Goal: Transaction & Acquisition: Register for event/course

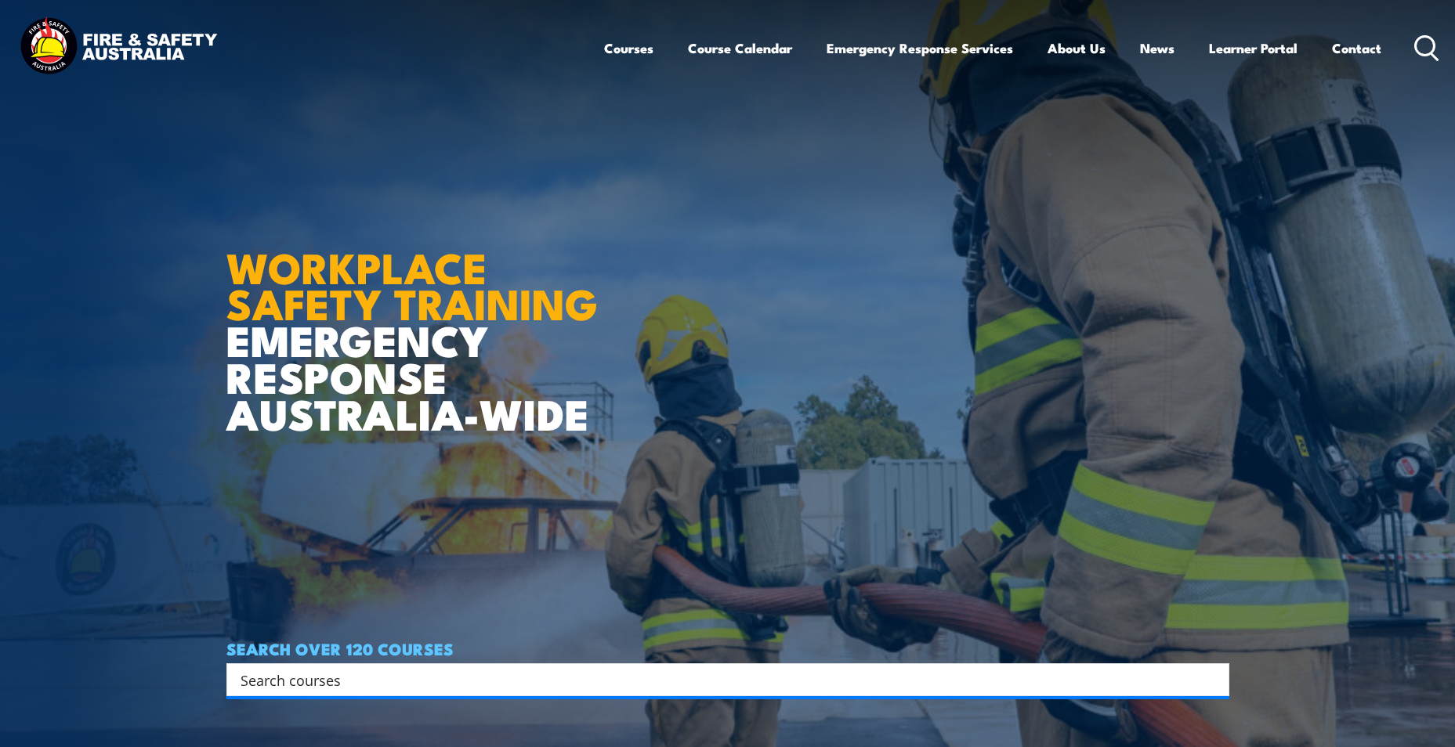
click at [634, 49] on link "Courses" at bounding box center [628, 48] width 49 height 42
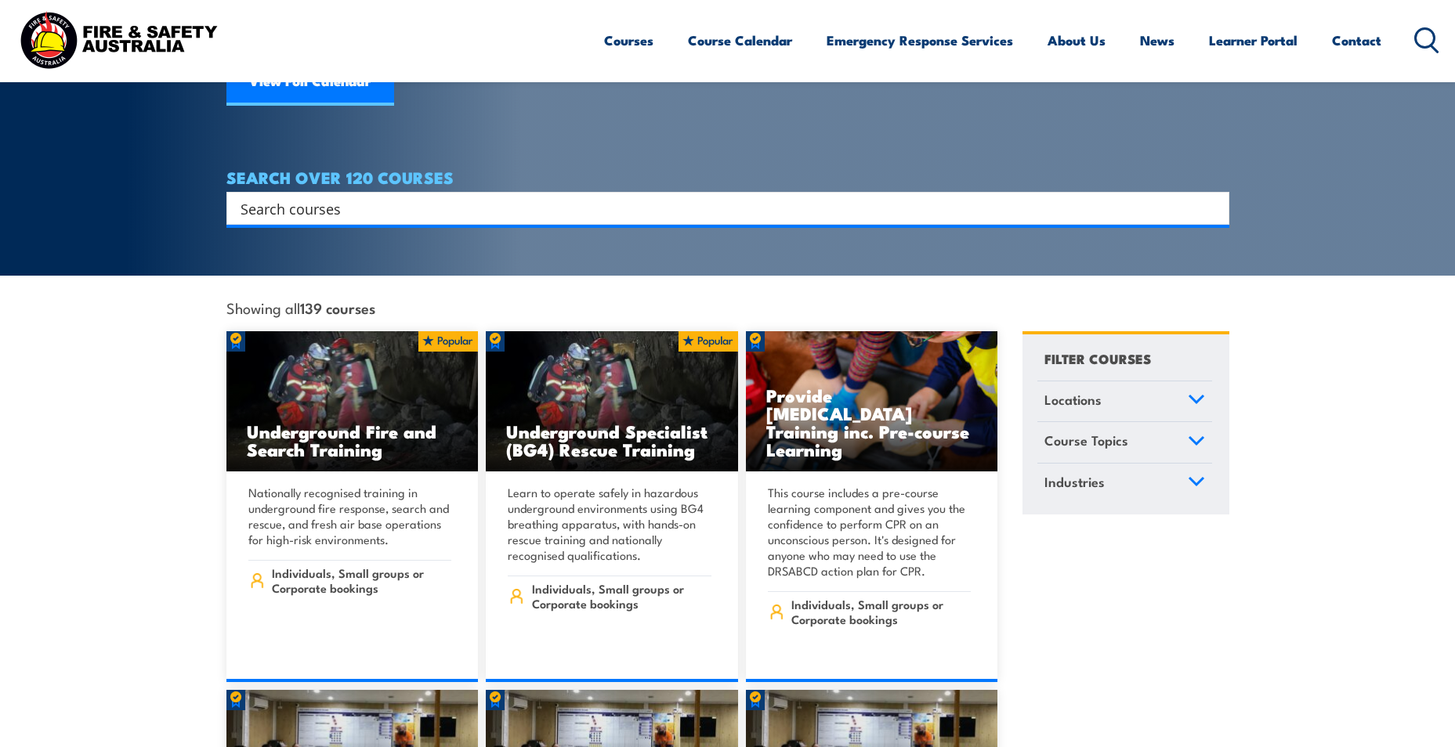
scroll to position [242, 0]
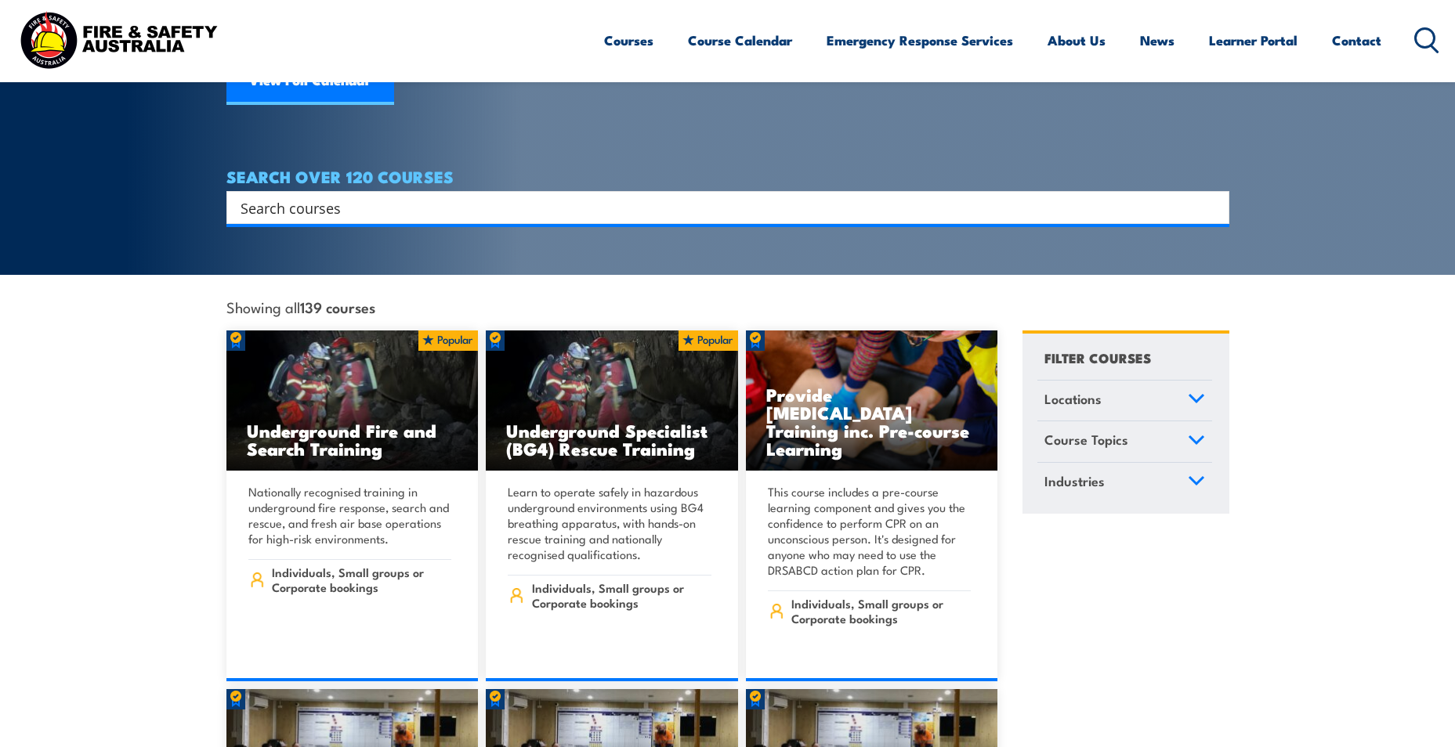
click at [280, 196] on input "Search input" at bounding box center [718, 208] width 954 height 24
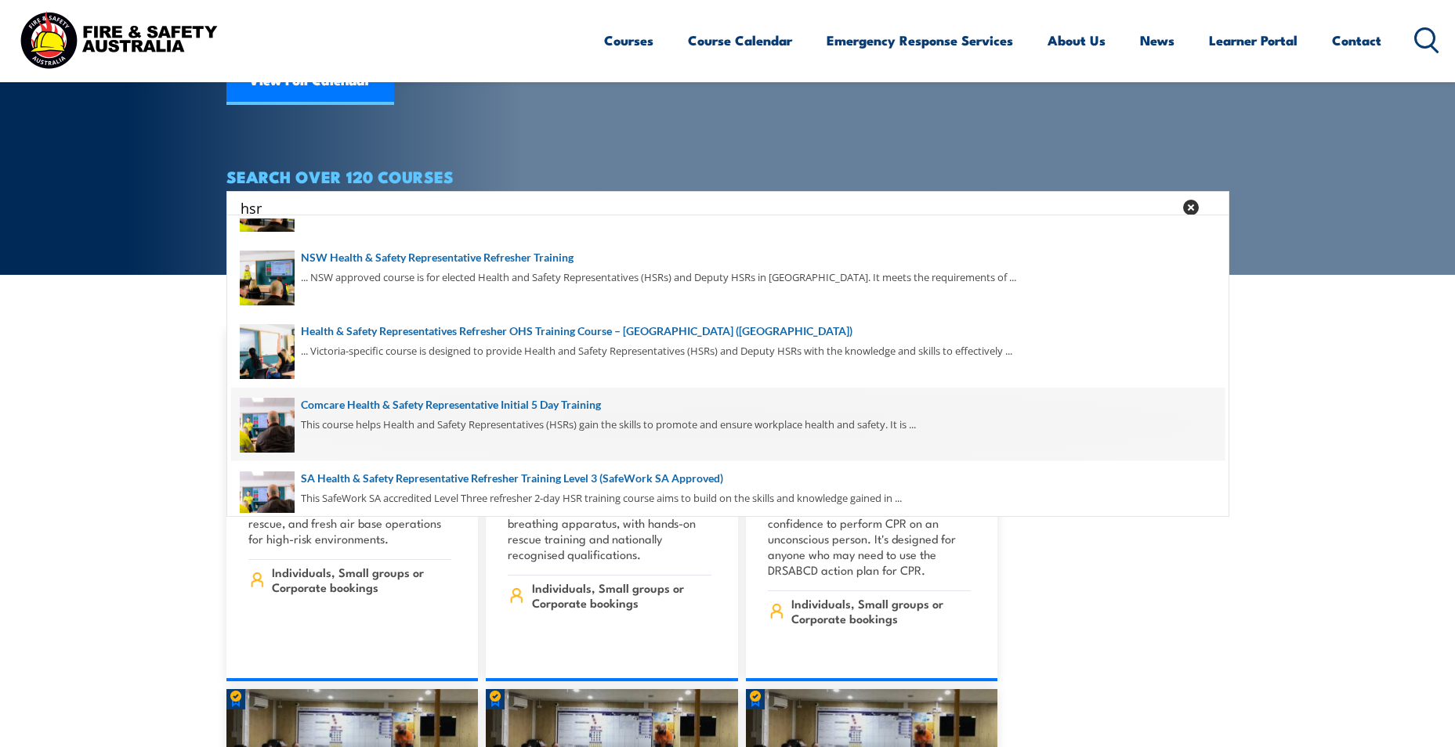
scroll to position [166, 0]
type input "hsr"
click at [437, 418] on span at bounding box center [727, 422] width 993 height 74
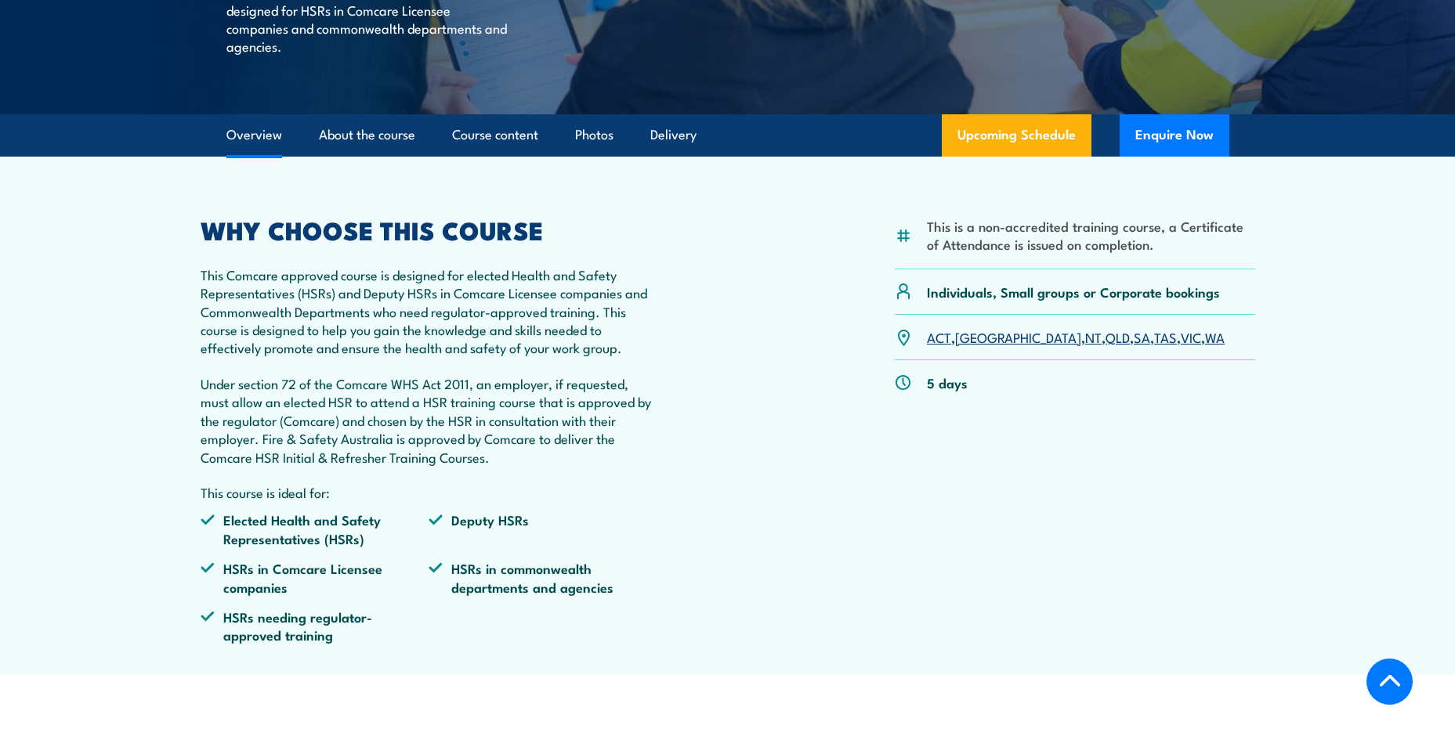
scroll to position [425, 0]
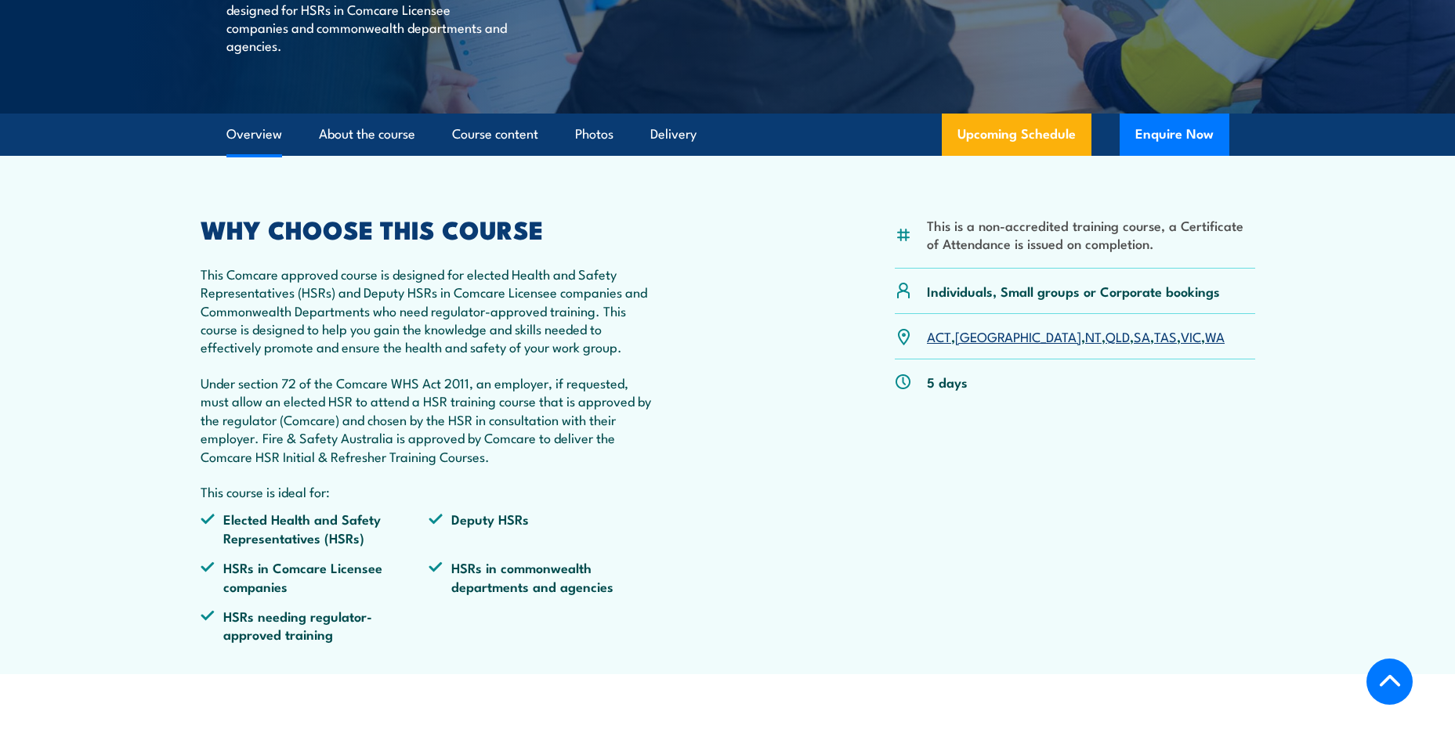
click at [1181, 342] on link "VIC" at bounding box center [1191, 336] width 20 height 19
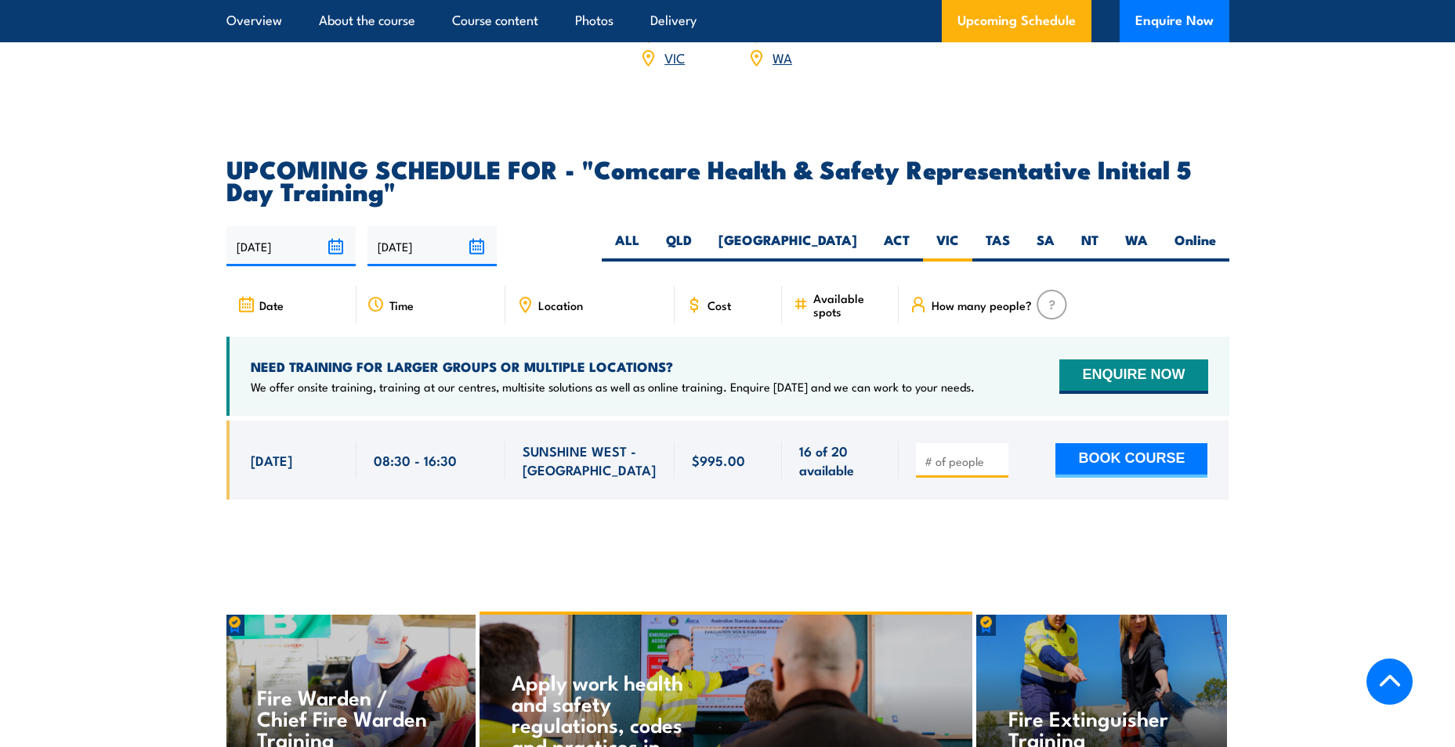
scroll to position [2541, 0]
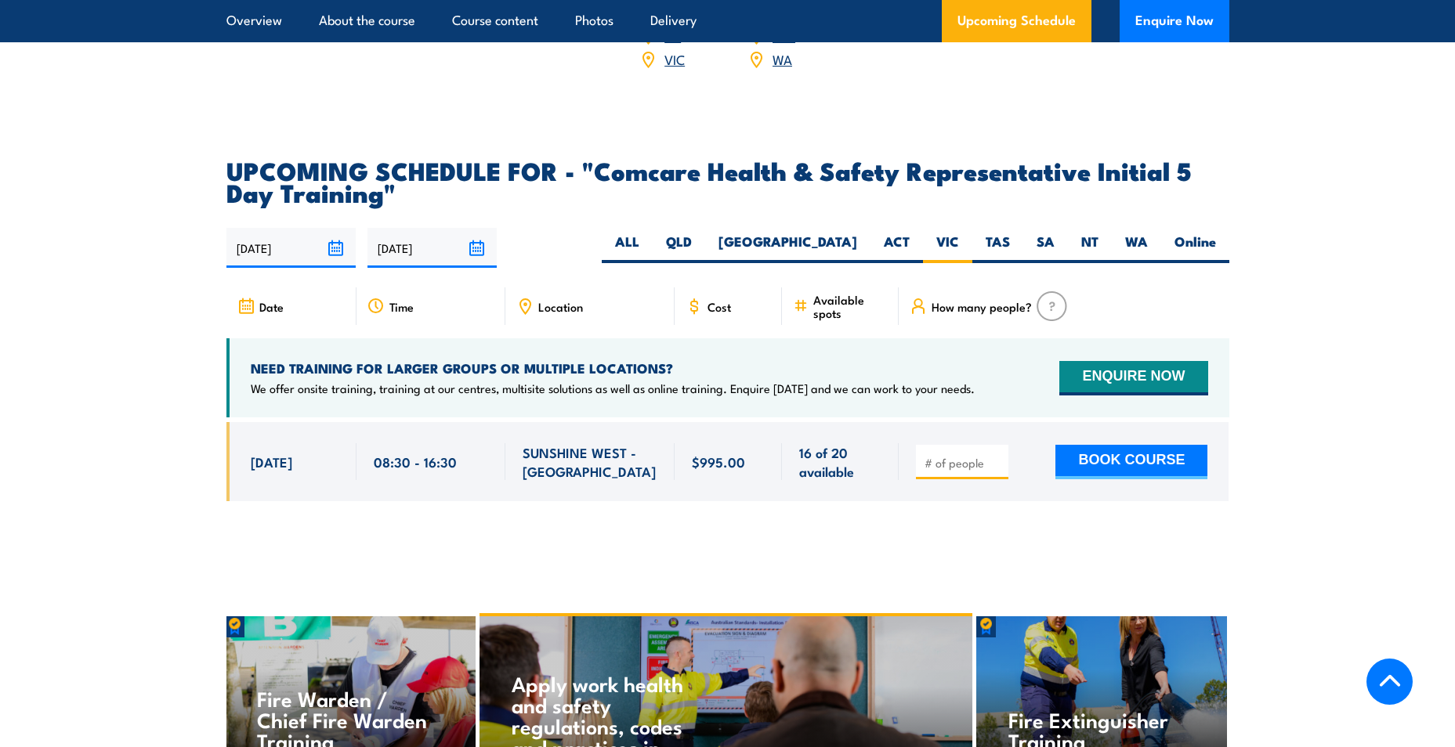
click at [915, 360] on h4 "NEED TRAINING FOR LARGER GROUPS OR MULTIPLE LOCATIONS?" at bounding box center [613, 368] width 724 height 17
click at [1098, 445] on button "BOOK COURSE" at bounding box center [1131, 462] width 152 height 34
type input "1"
click at [1098, 445] on button "BOOK COURSE" at bounding box center [1131, 462] width 152 height 34
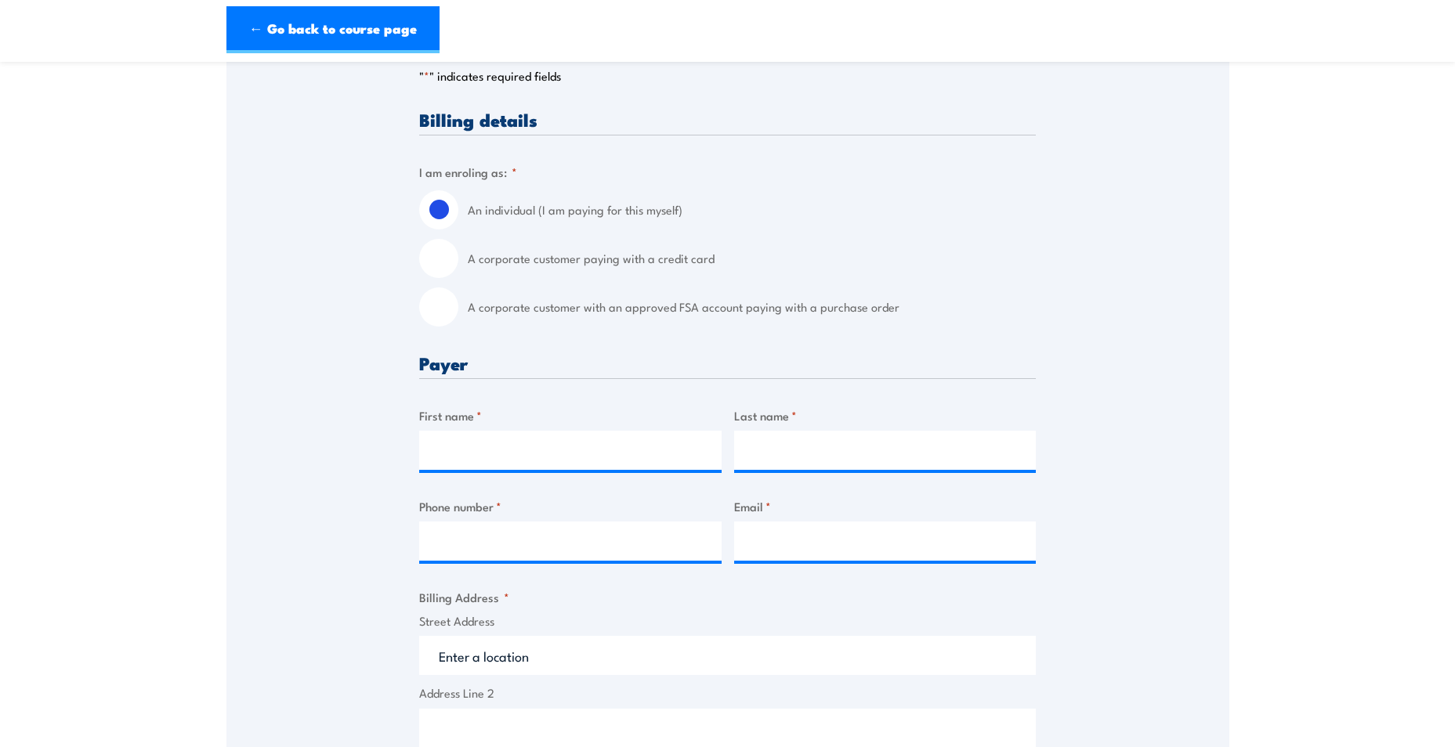
scroll to position [349, 0]
click at [433, 276] on input "A corporate customer paying with a credit card" at bounding box center [438, 256] width 39 height 39
radio input "true"
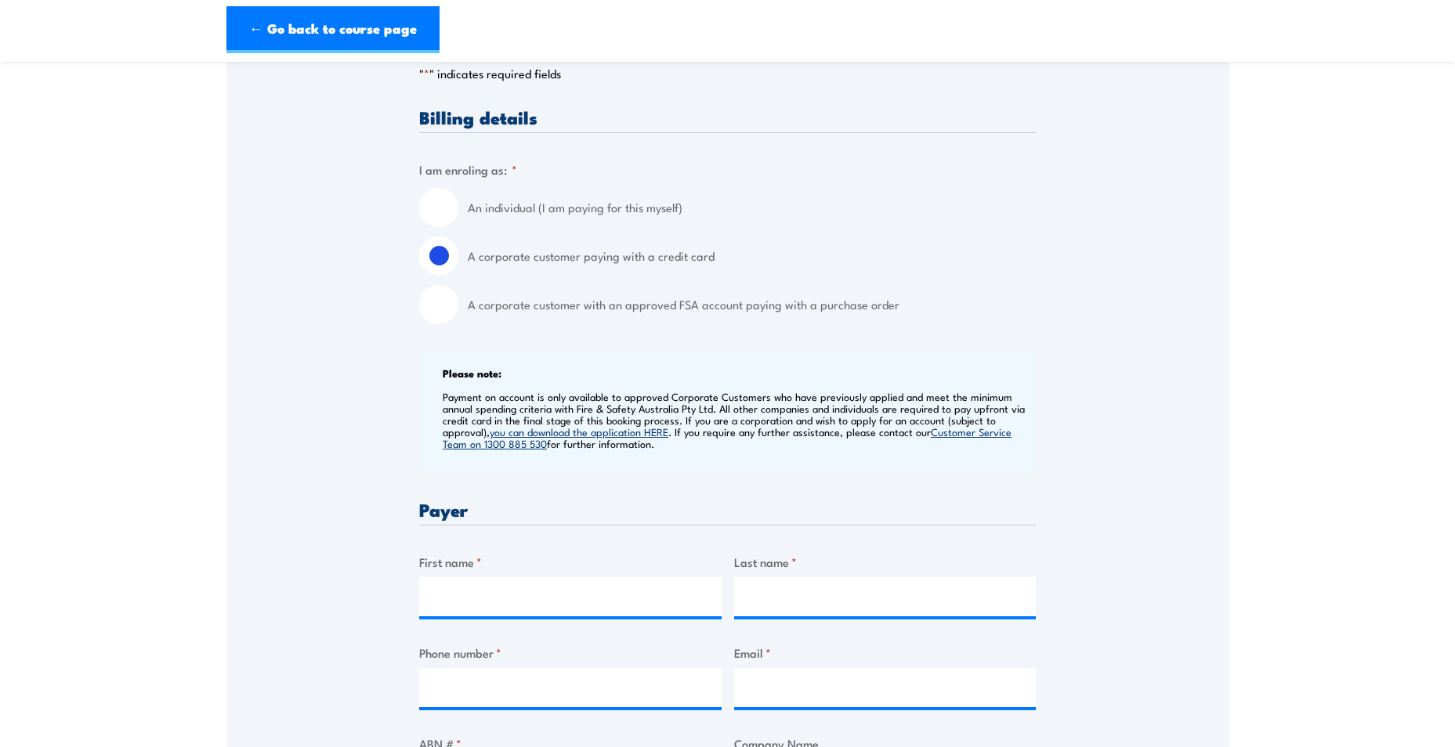
click at [439, 322] on input "A corporate customer with an approved FSA account paying with a purchase order" at bounding box center [438, 304] width 39 height 39
radio input "true"
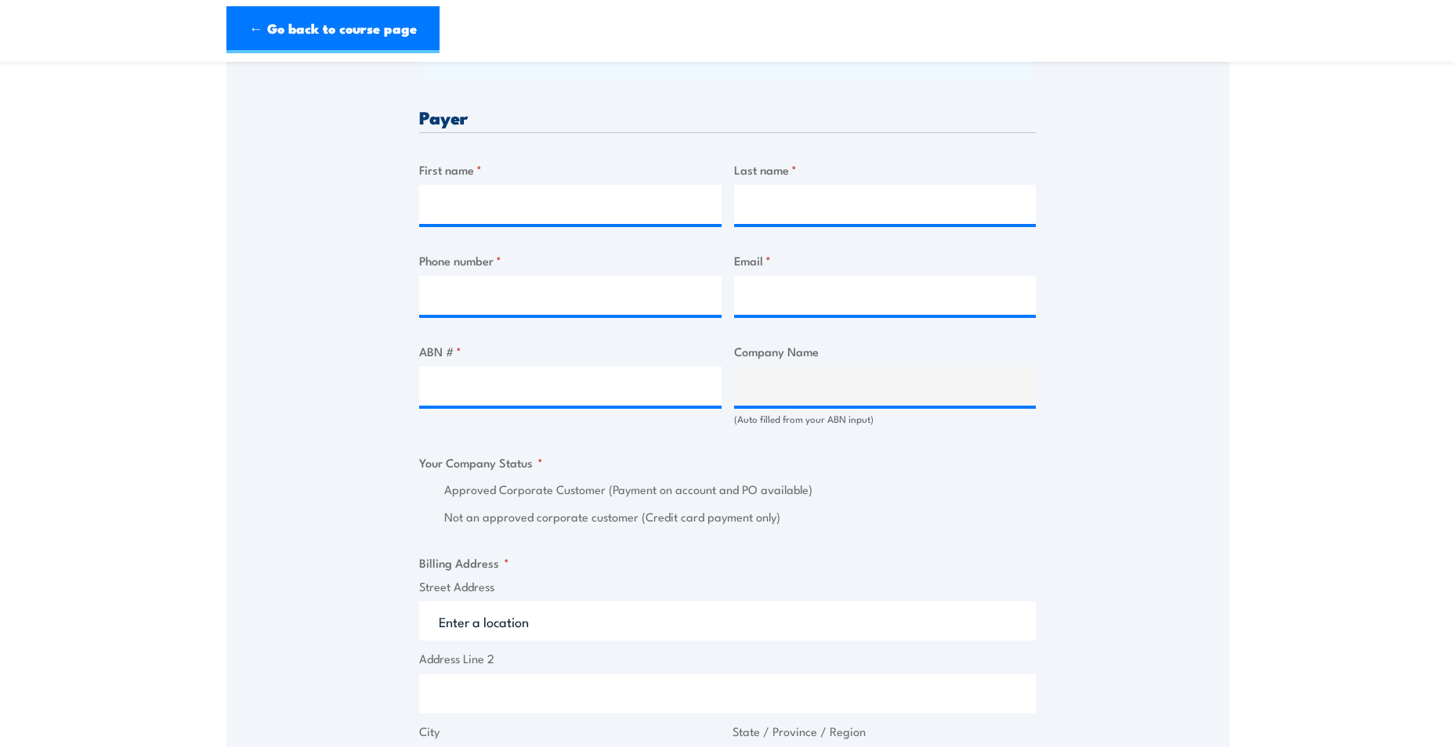
scroll to position [739, 0]
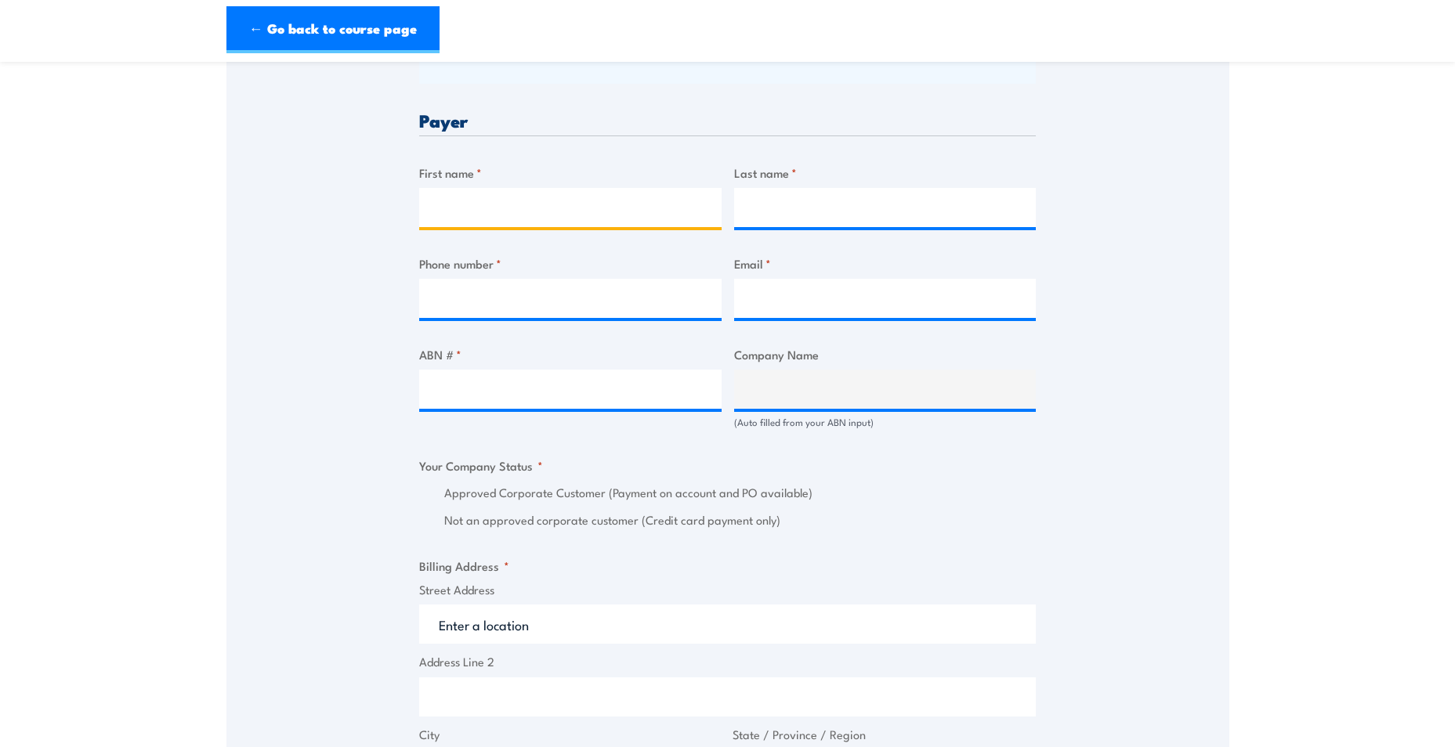
click at [539, 226] on input "First name *" at bounding box center [570, 207] width 302 height 39
type input "[PERSON_NAME]"
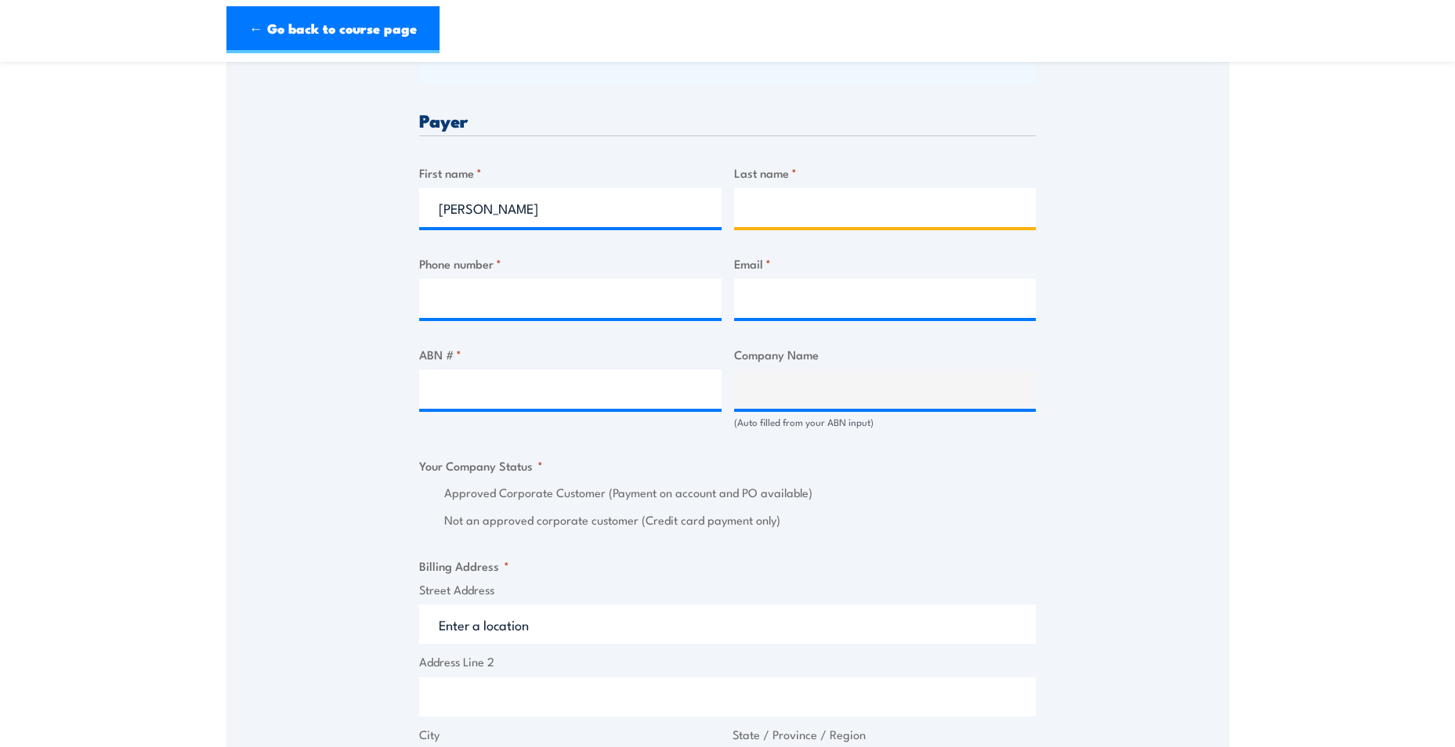
type input "[PERSON_NAME]"
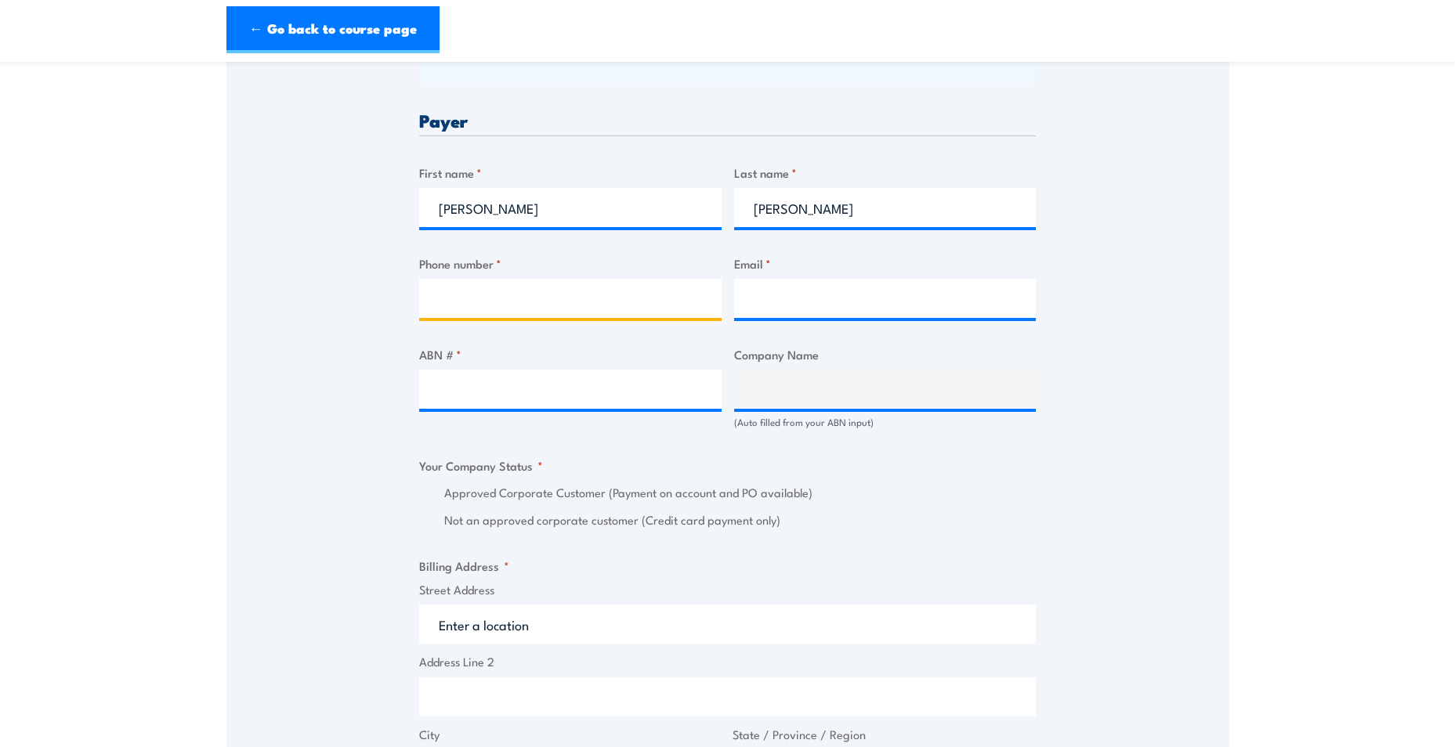
type input "0411409347"
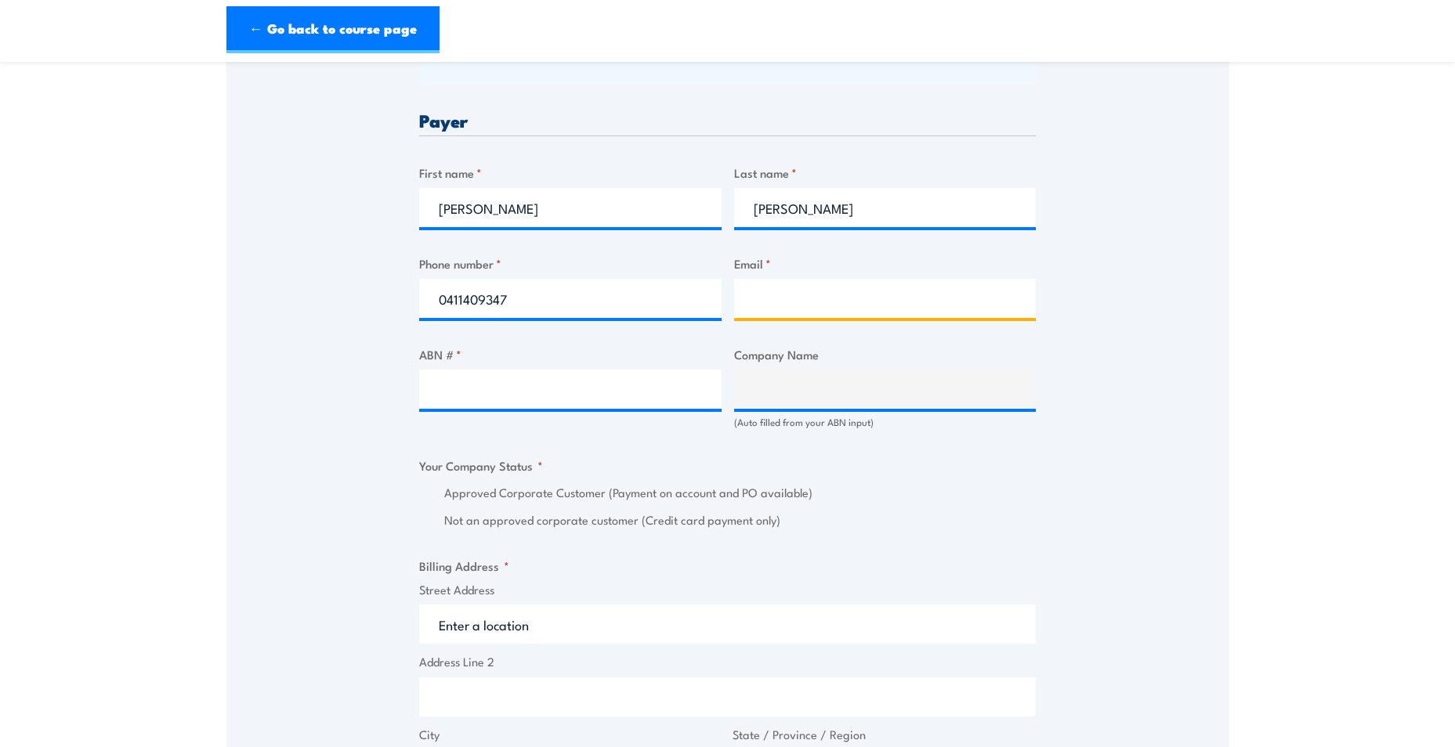
type input "[EMAIL_ADDRESS][DOMAIN_NAME]"
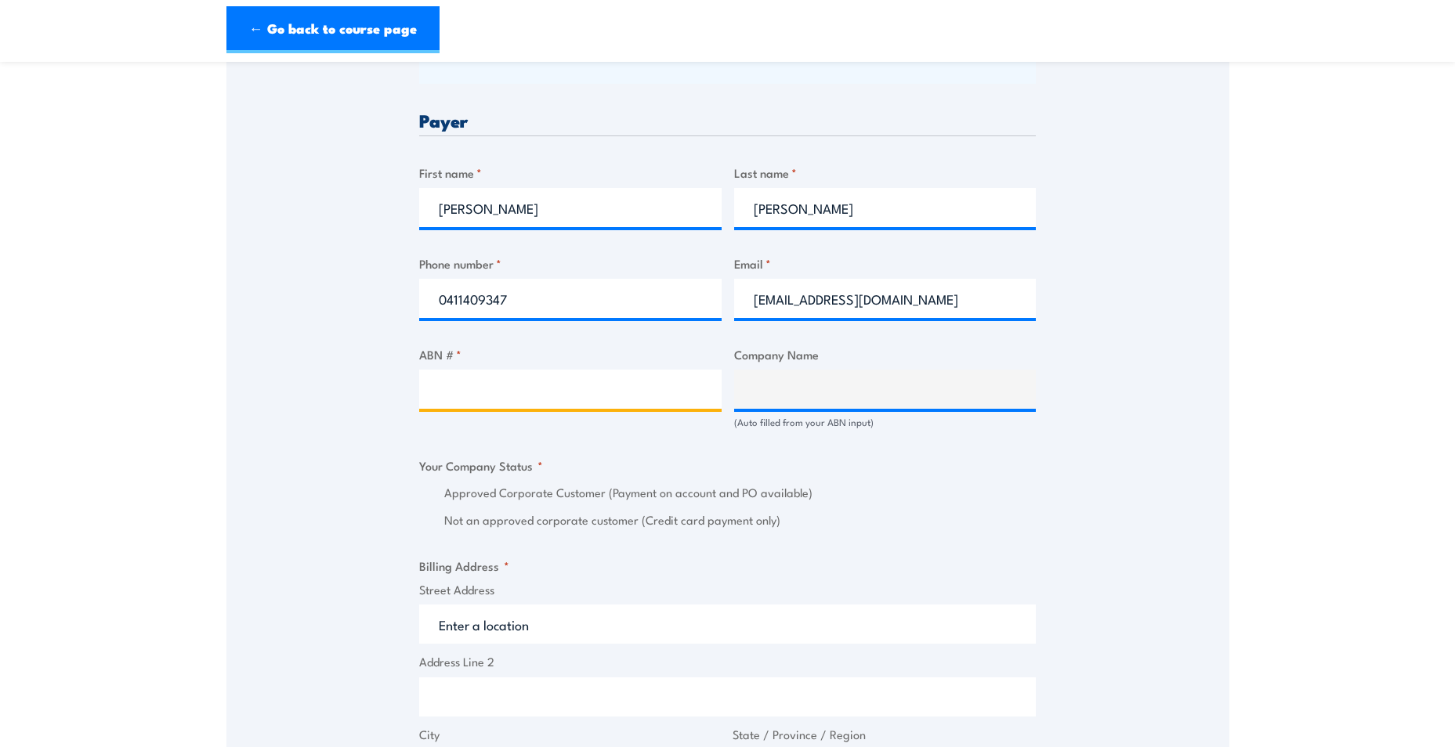
click at [591, 391] on input "ABN # *" at bounding box center [570, 389] width 302 height 39
paste input "99051588348"
type input "99051588348"
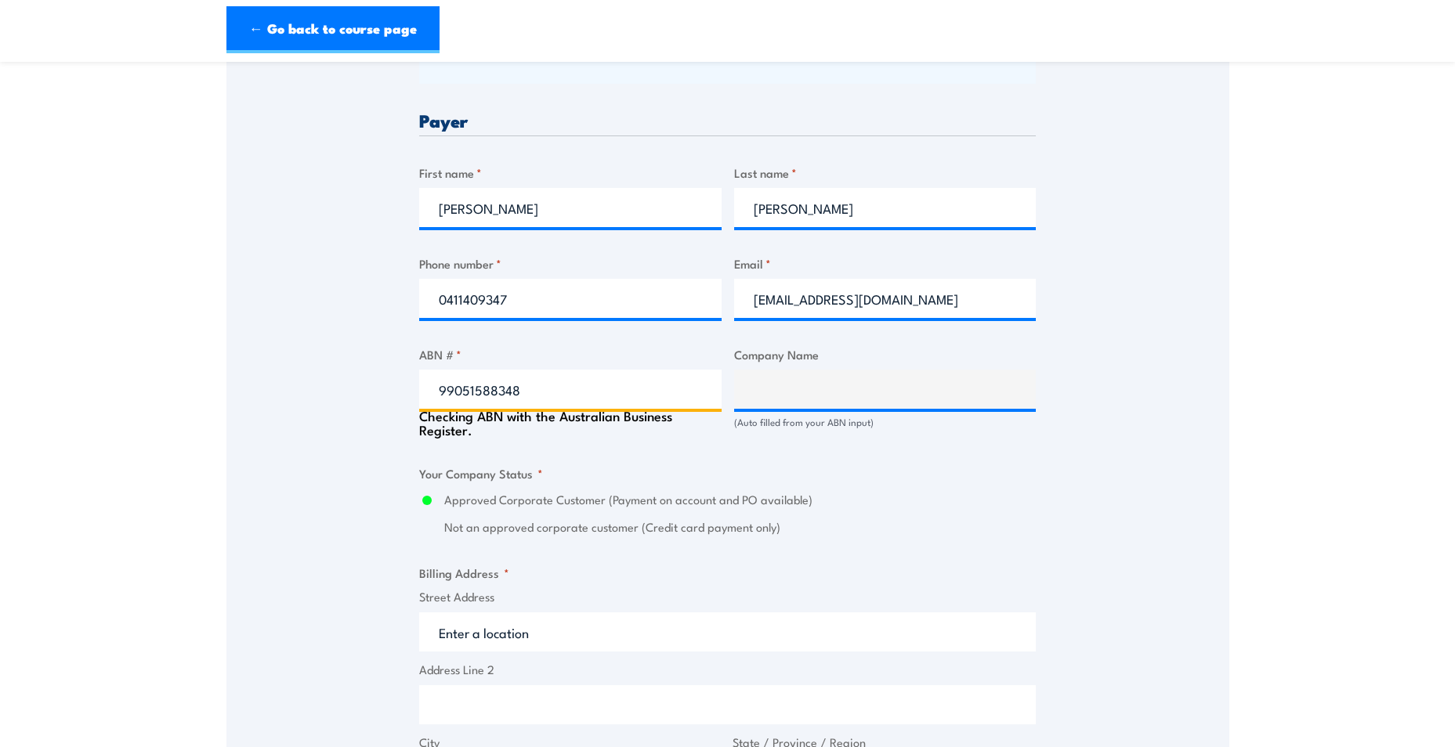
type input "CSL LIMITED"
radio input "true"
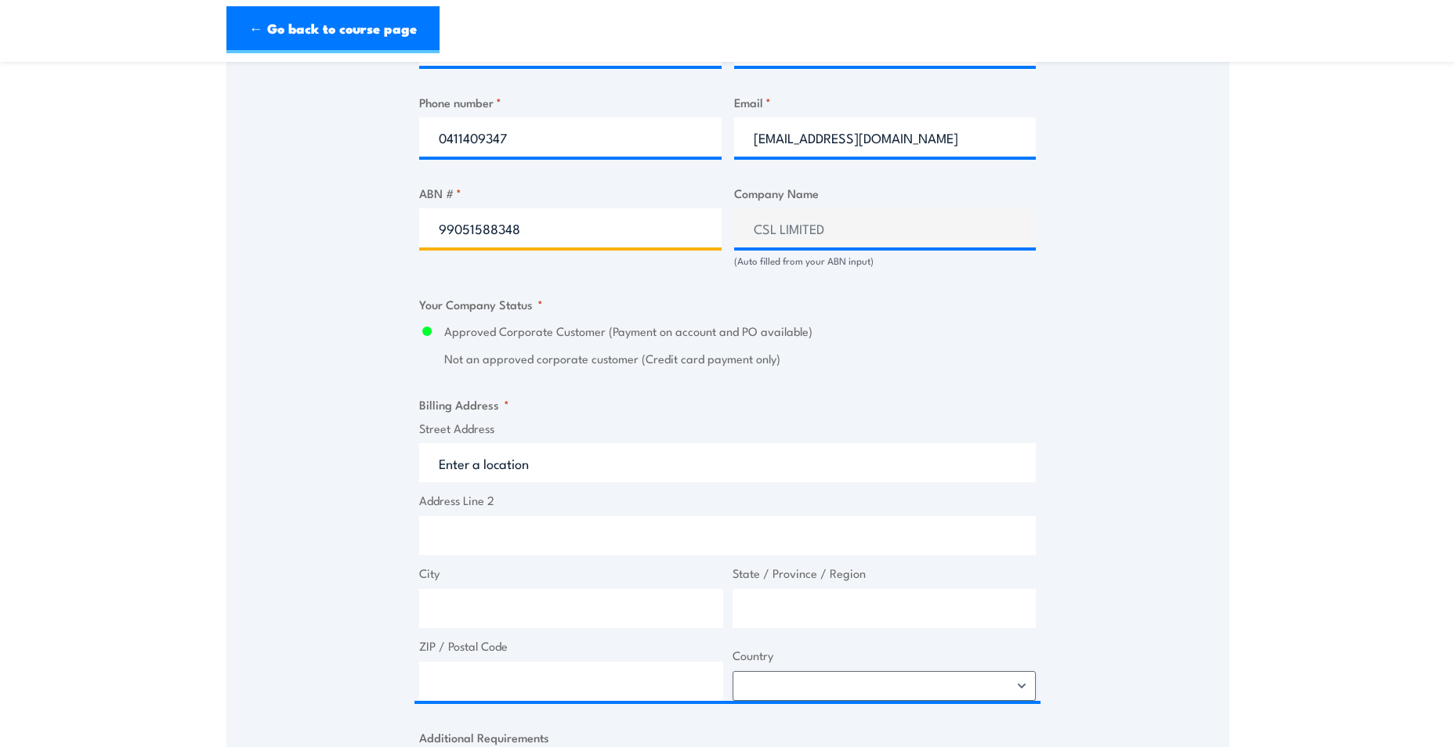
scroll to position [903, 0]
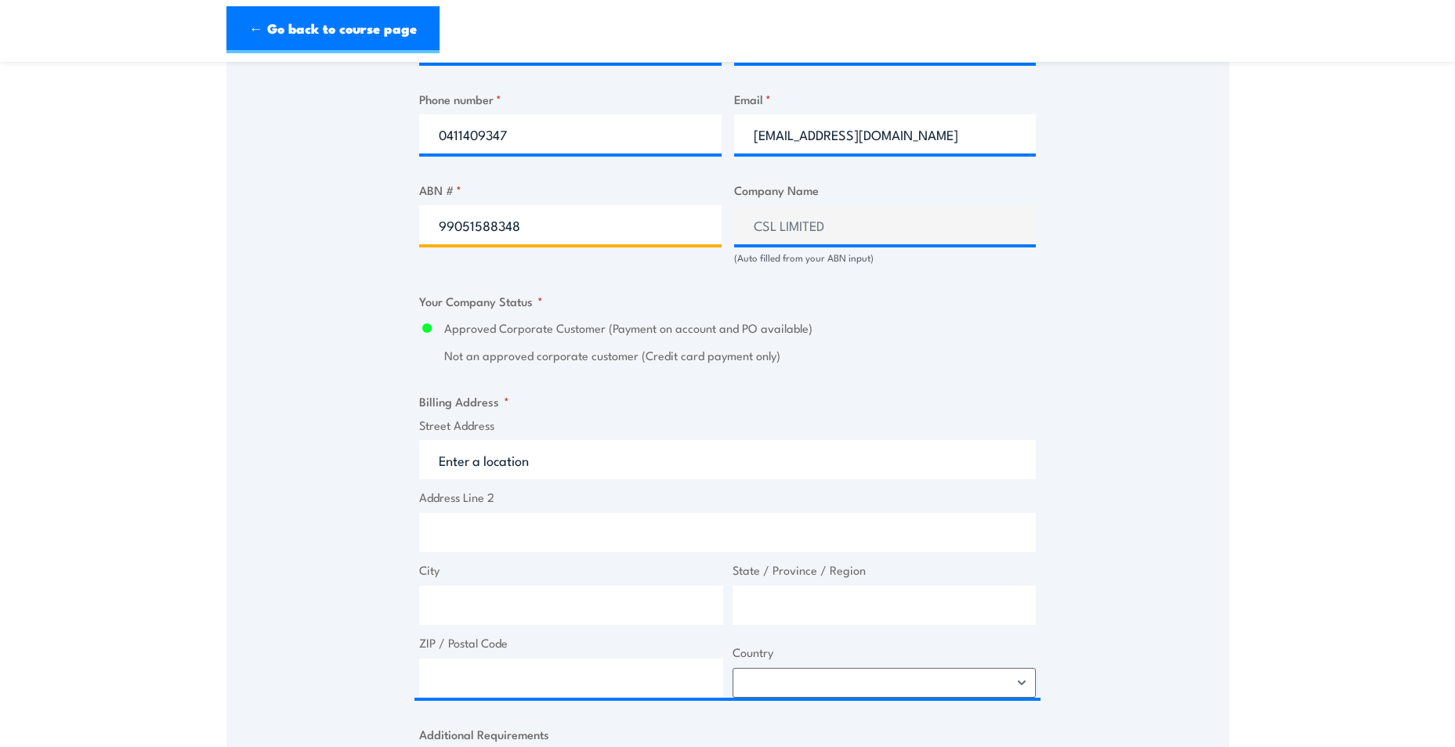
type input "99051588348"
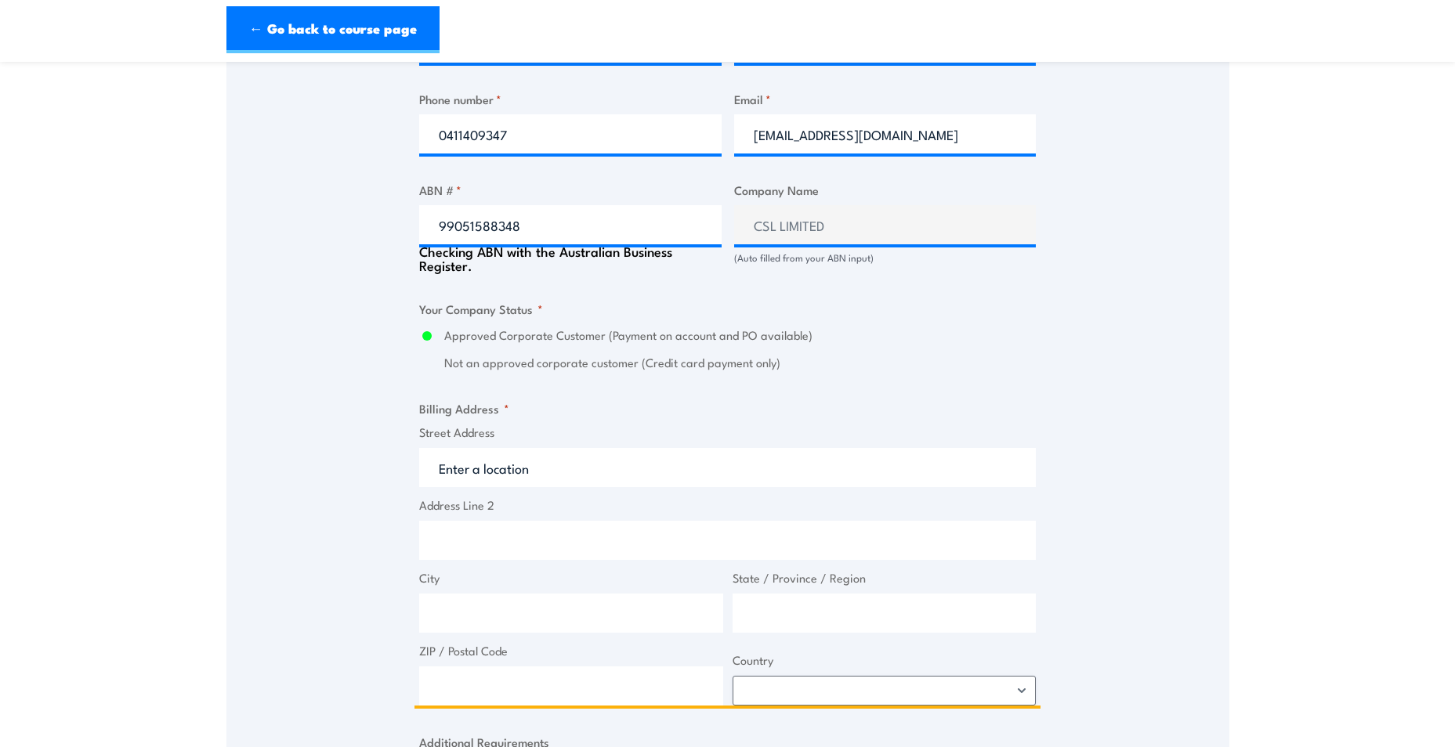
click at [552, 467] on input "Street Address" at bounding box center [727, 467] width 617 height 39
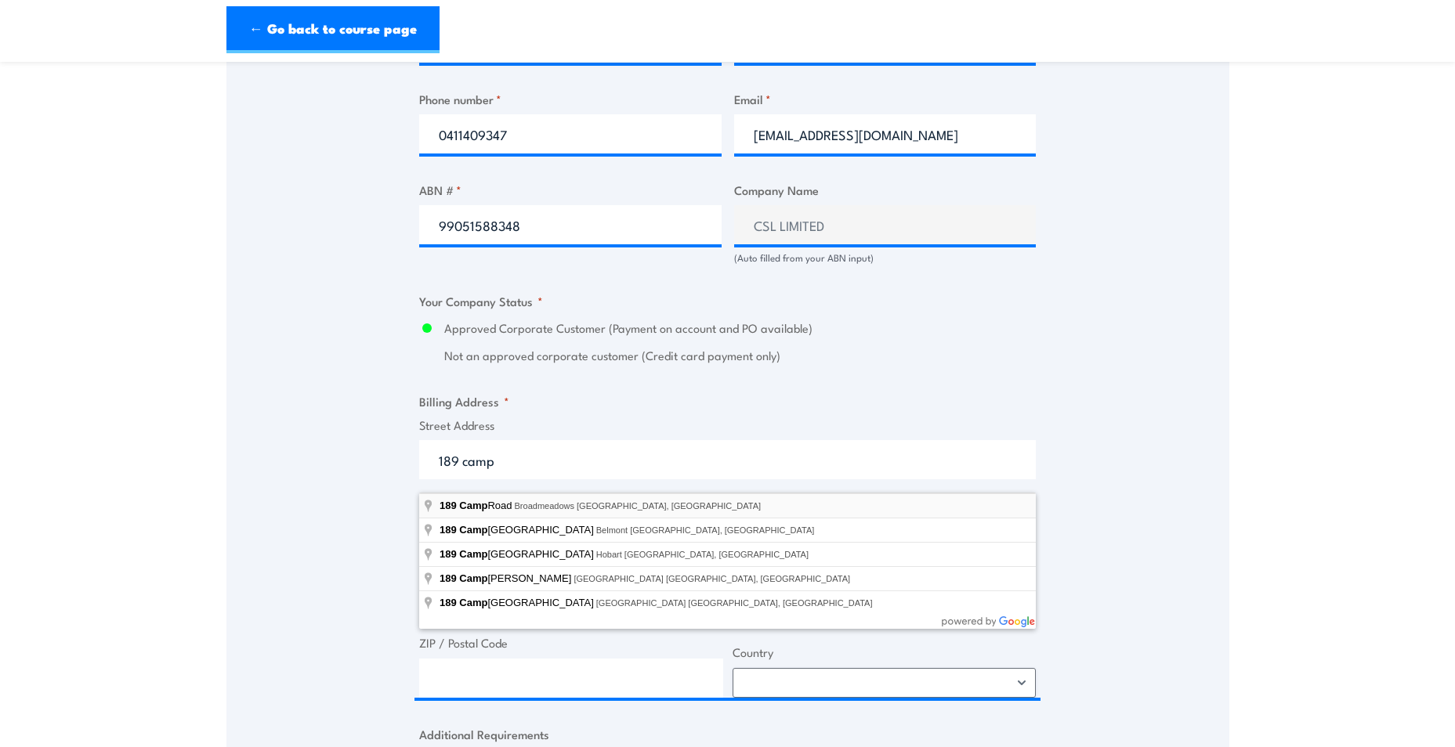
type input "[STREET_ADDRESS]"
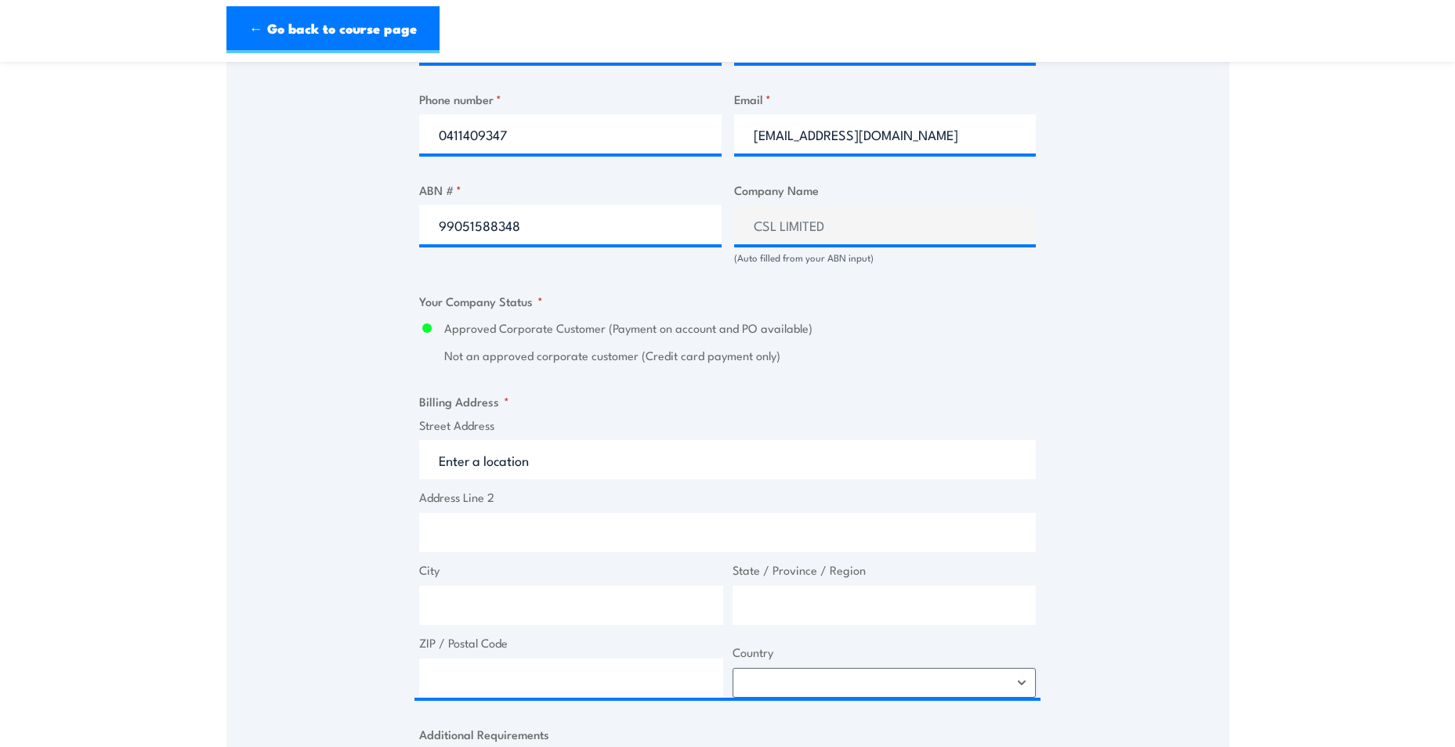
type input "[STREET_ADDRESS]"
type input "Broadmeadows"
type input "Victoria"
type input "3047"
select select "[GEOGRAPHIC_DATA]"
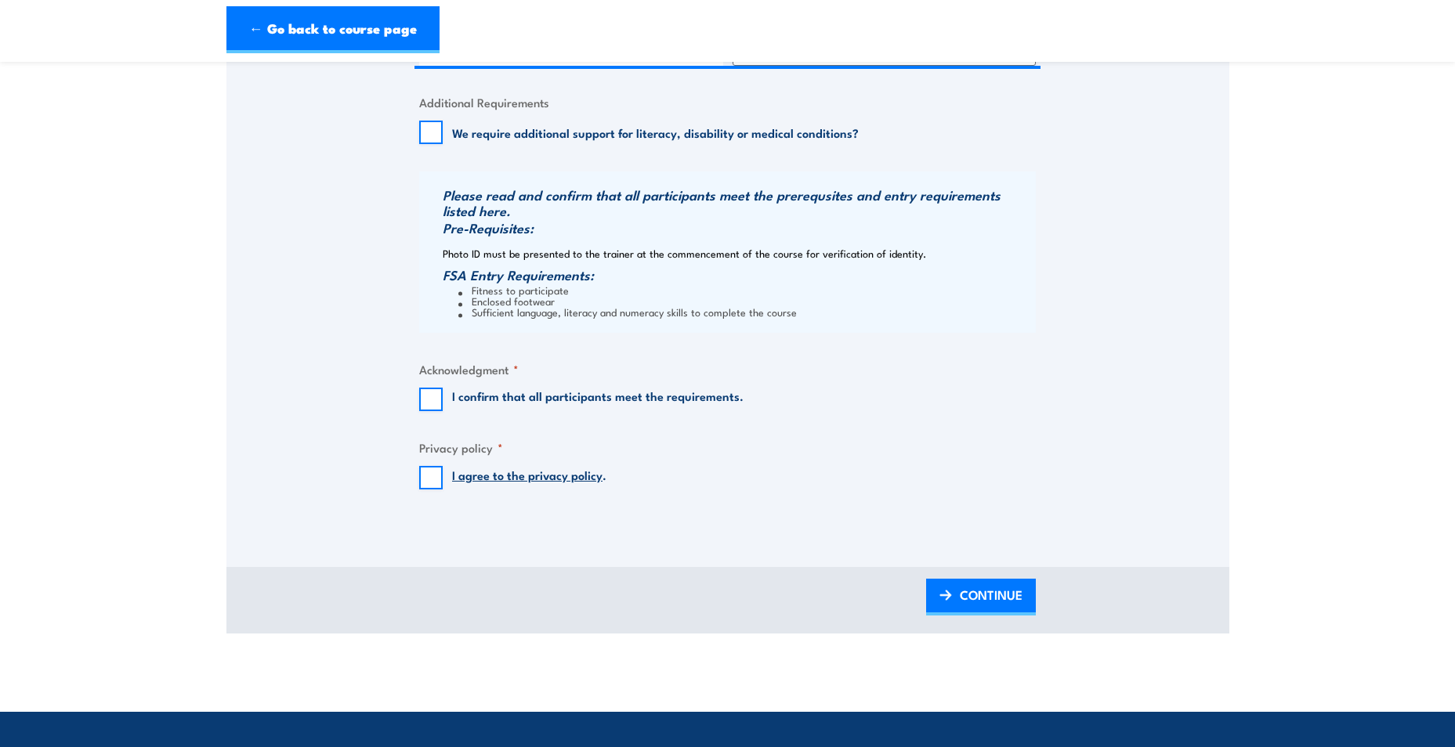
scroll to position [1540, 0]
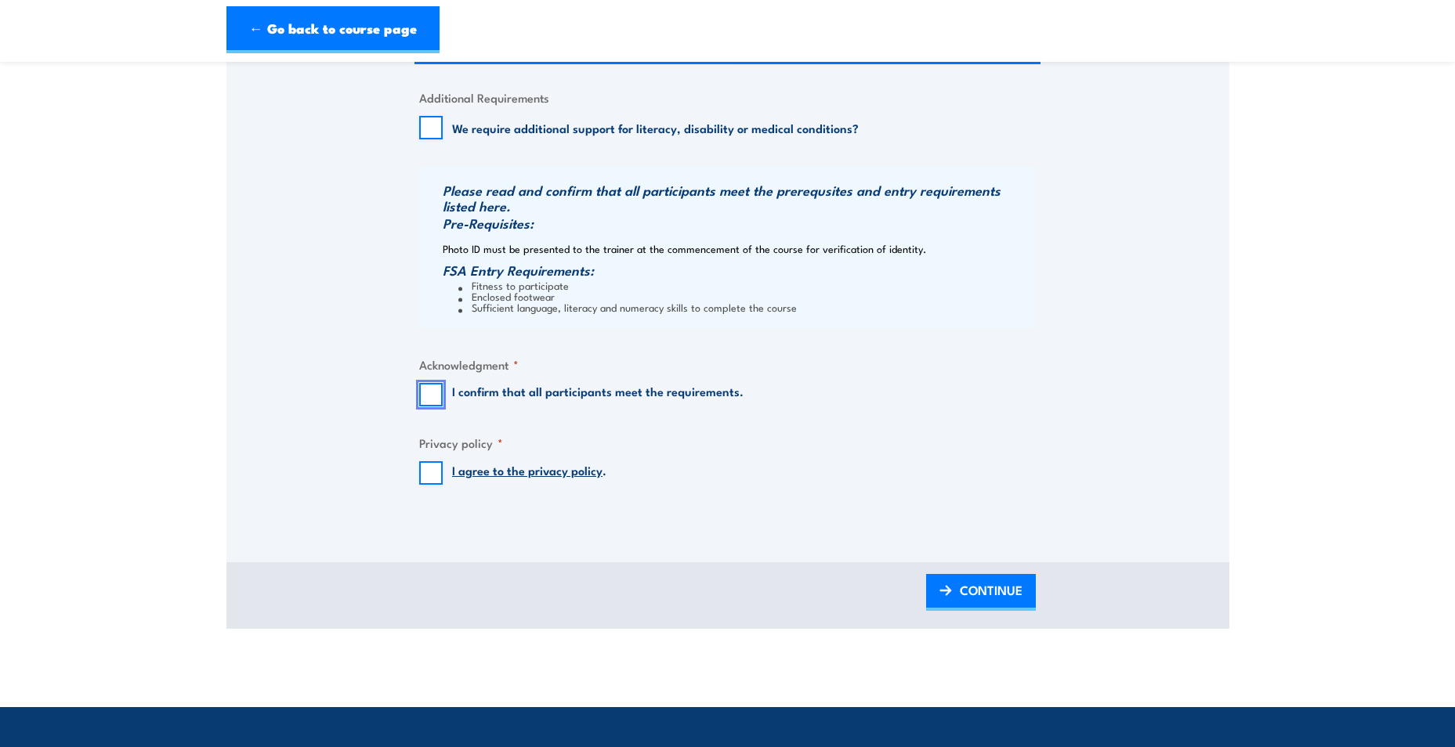
click at [433, 407] on input "I confirm that all participants meet the requirements." at bounding box center [431, 395] width 24 height 24
checkbox input "true"
click at [433, 485] on input "I agree to the privacy policy ." at bounding box center [431, 473] width 24 height 24
checkbox input "true"
click at [968, 597] on span "CONTINUE" at bounding box center [991, 591] width 63 height 42
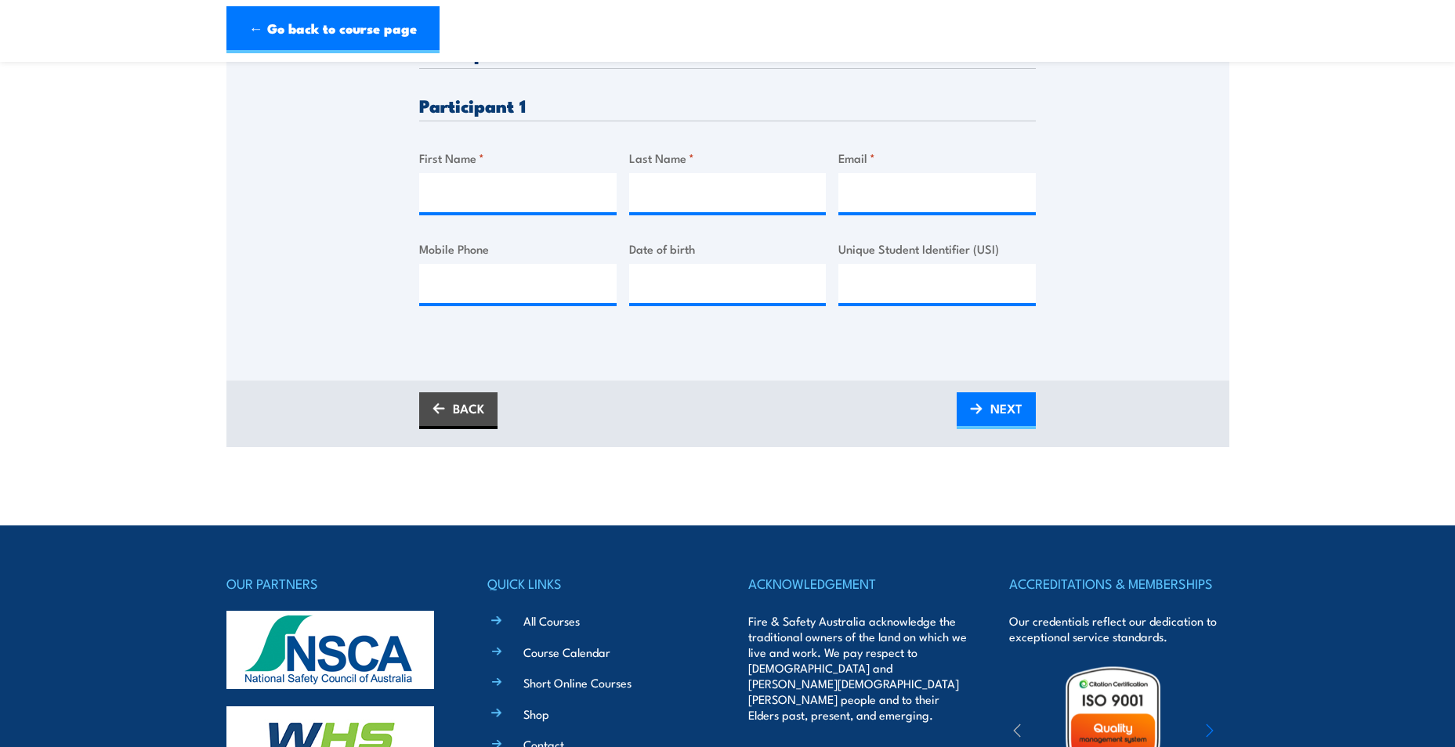
scroll to position [461, 0]
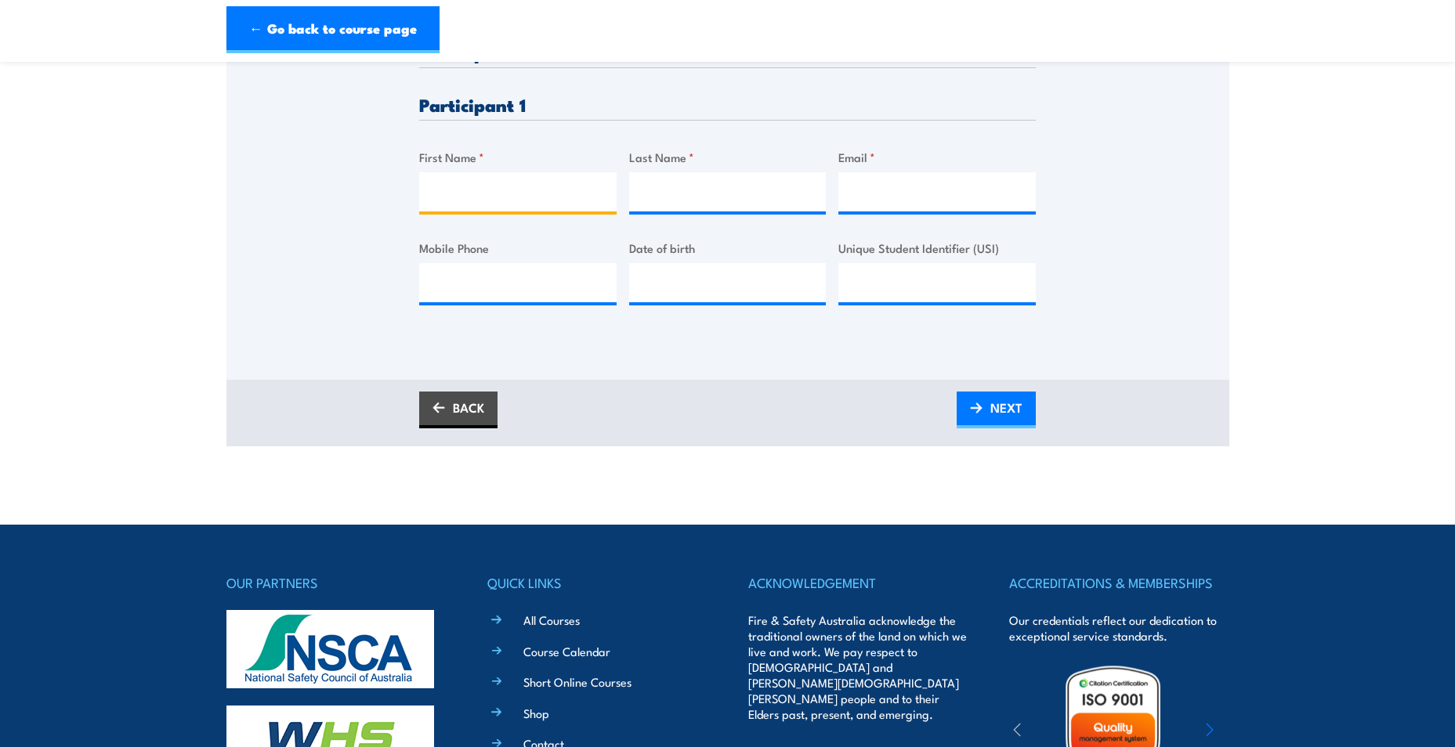
click at [515, 206] on input "First Name *" at bounding box center [517, 191] width 197 height 39
type input "[PERSON_NAME]"
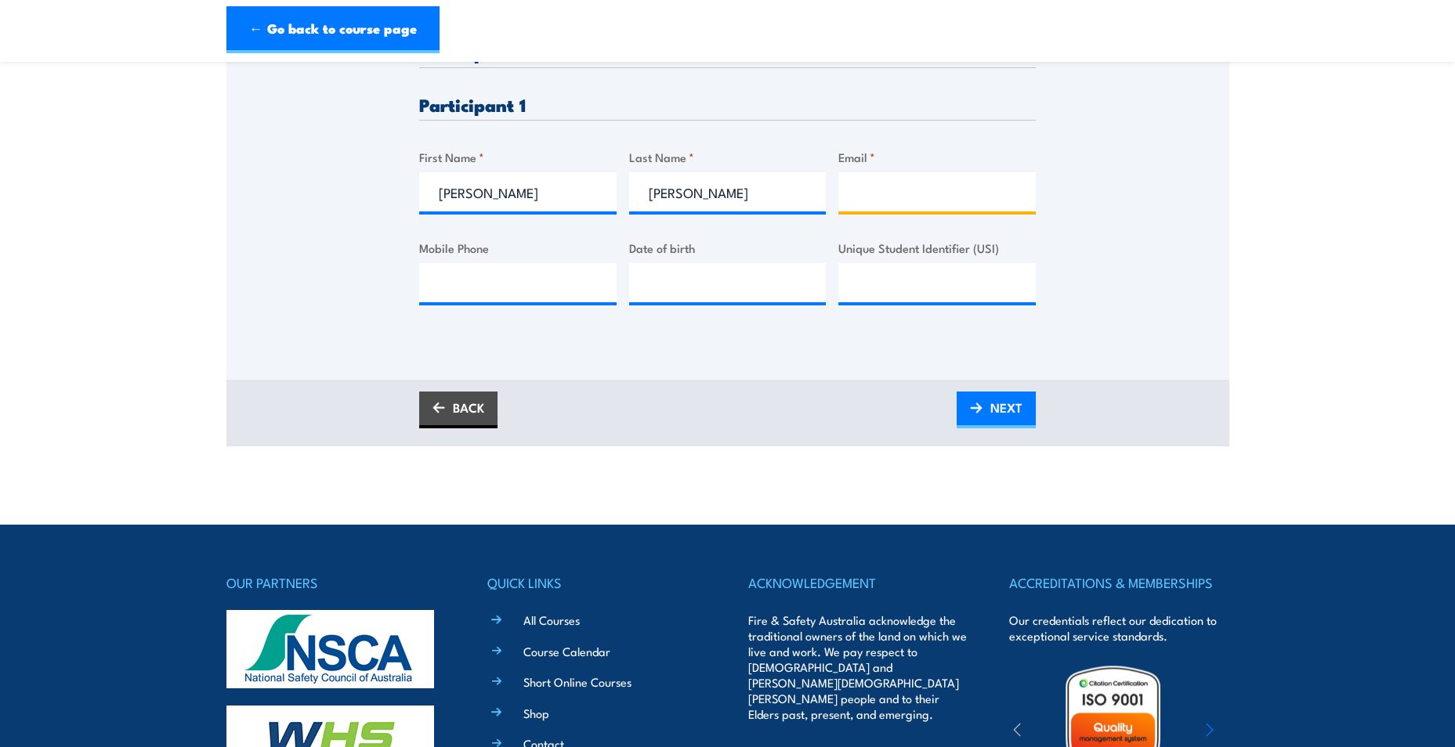
type input "[EMAIL_ADDRESS][DOMAIN_NAME]"
type input "0411409347"
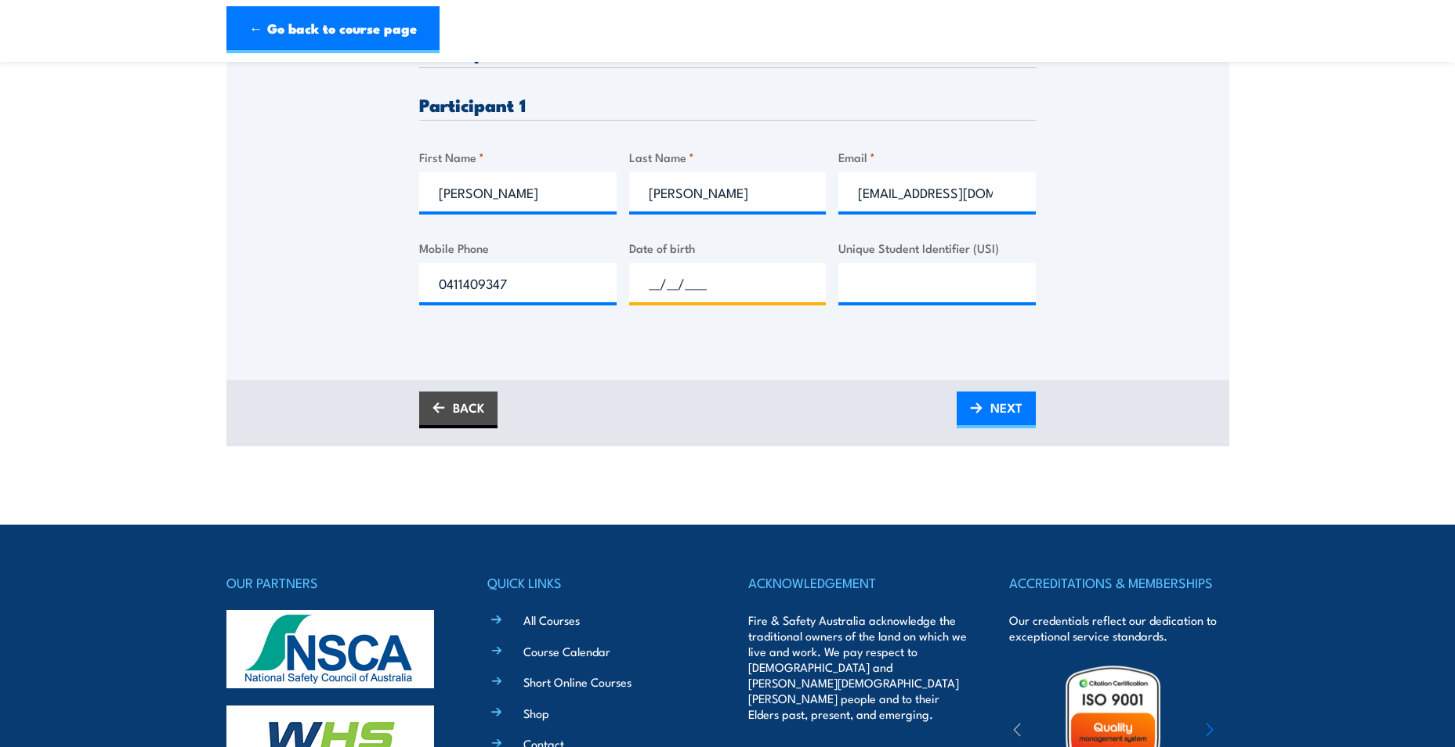
click at [677, 295] on input "__/__/____" at bounding box center [727, 282] width 197 height 39
type input "[DATE]"
click at [873, 287] on input "Unique Student Identifier (USI)" at bounding box center [936, 282] width 197 height 39
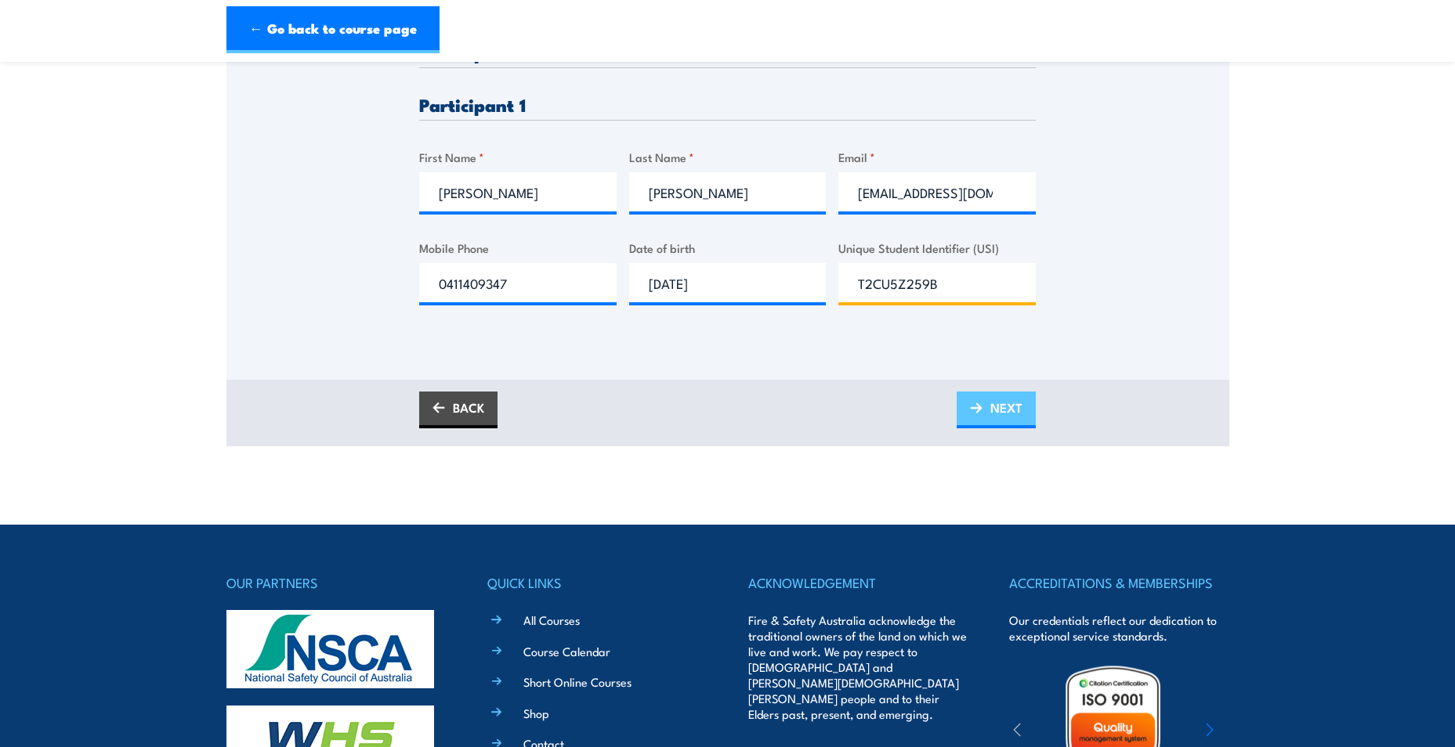
type input "T2CU5Z259B"
click at [995, 418] on span "NEXT" at bounding box center [1006, 408] width 32 height 42
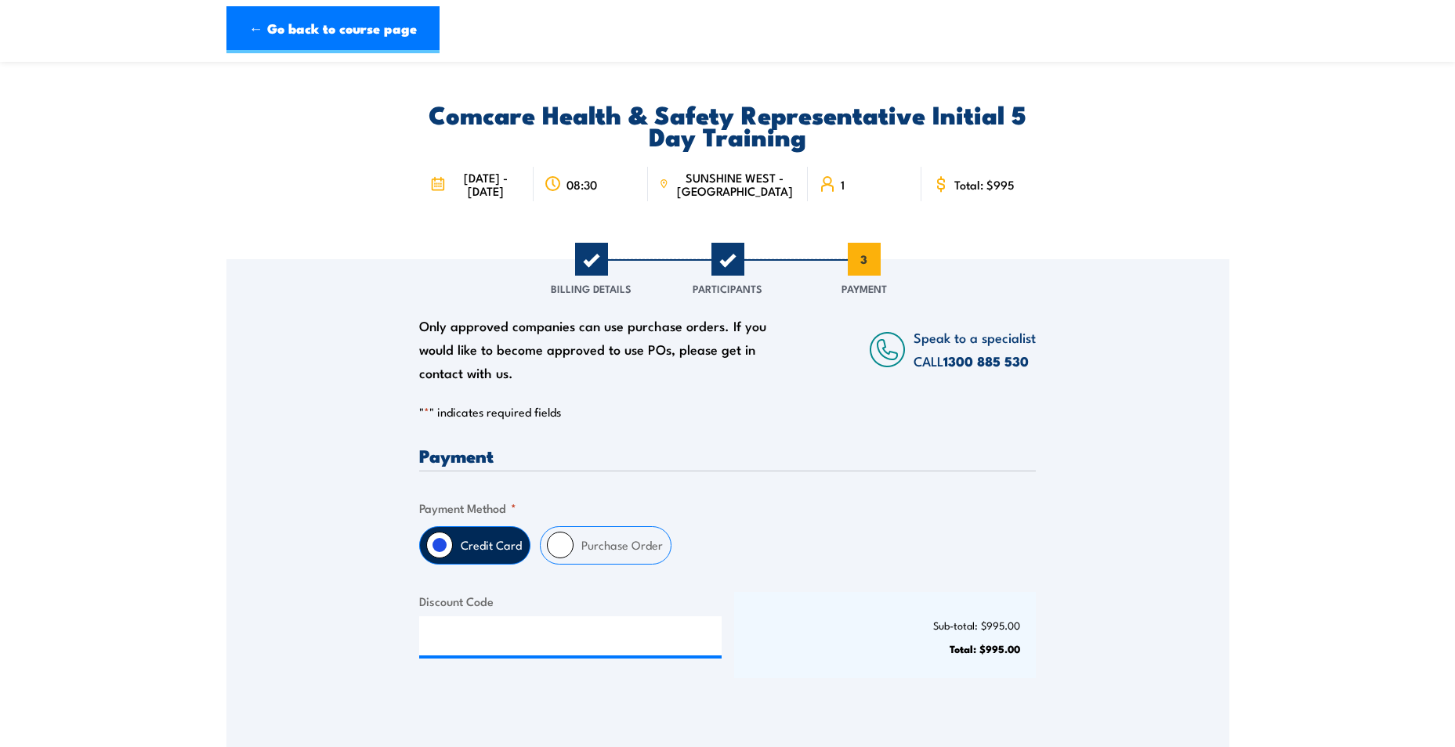
scroll to position [0, 0]
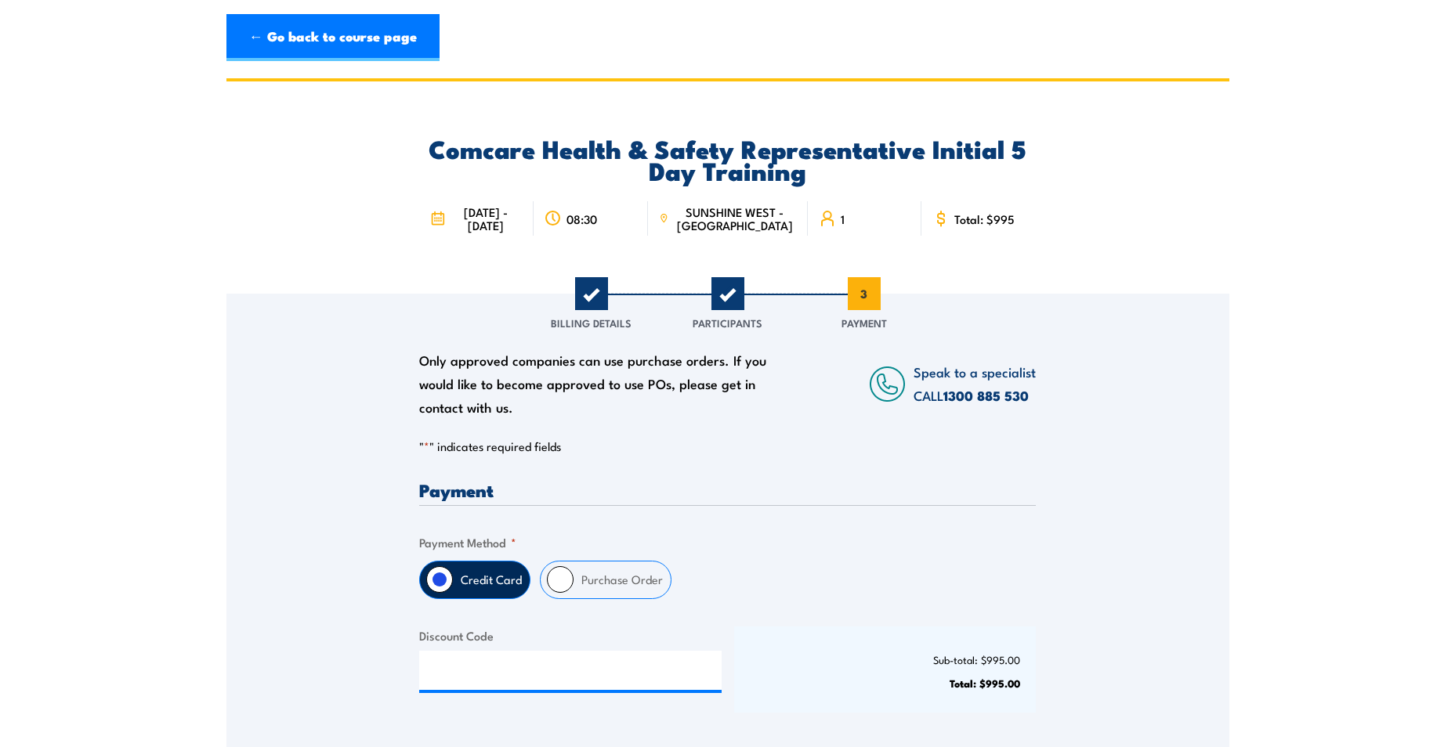
click at [577, 595] on label "Purchase Order" at bounding box center [621, 580] width 97 height 37
click at [573, 593] on input "Purchase Order" at bounding box center [560, 579] width 27 height 27
radio input "true"
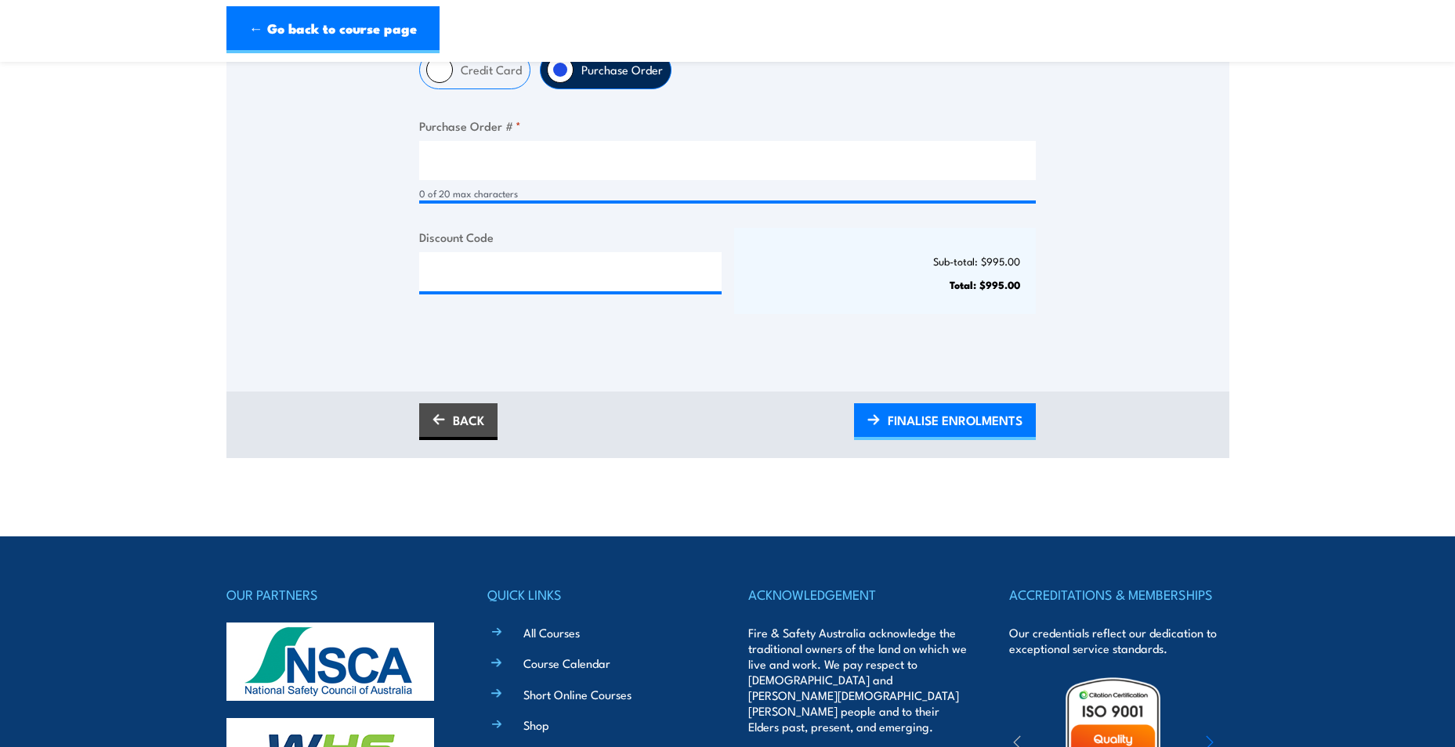
scroll to position [518, 0]
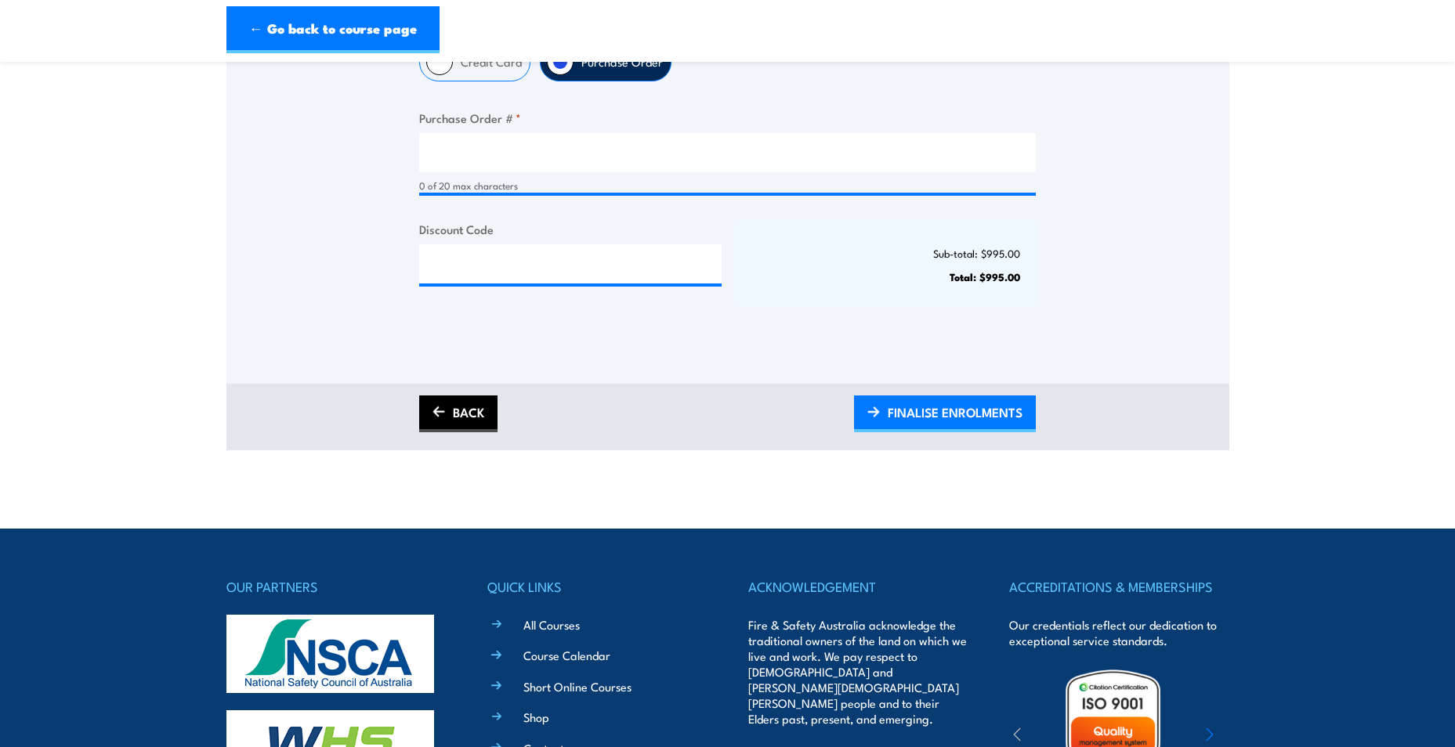
click at [458, 421] on link "BACK" at bounding box center [458, 414] width 78 height 37
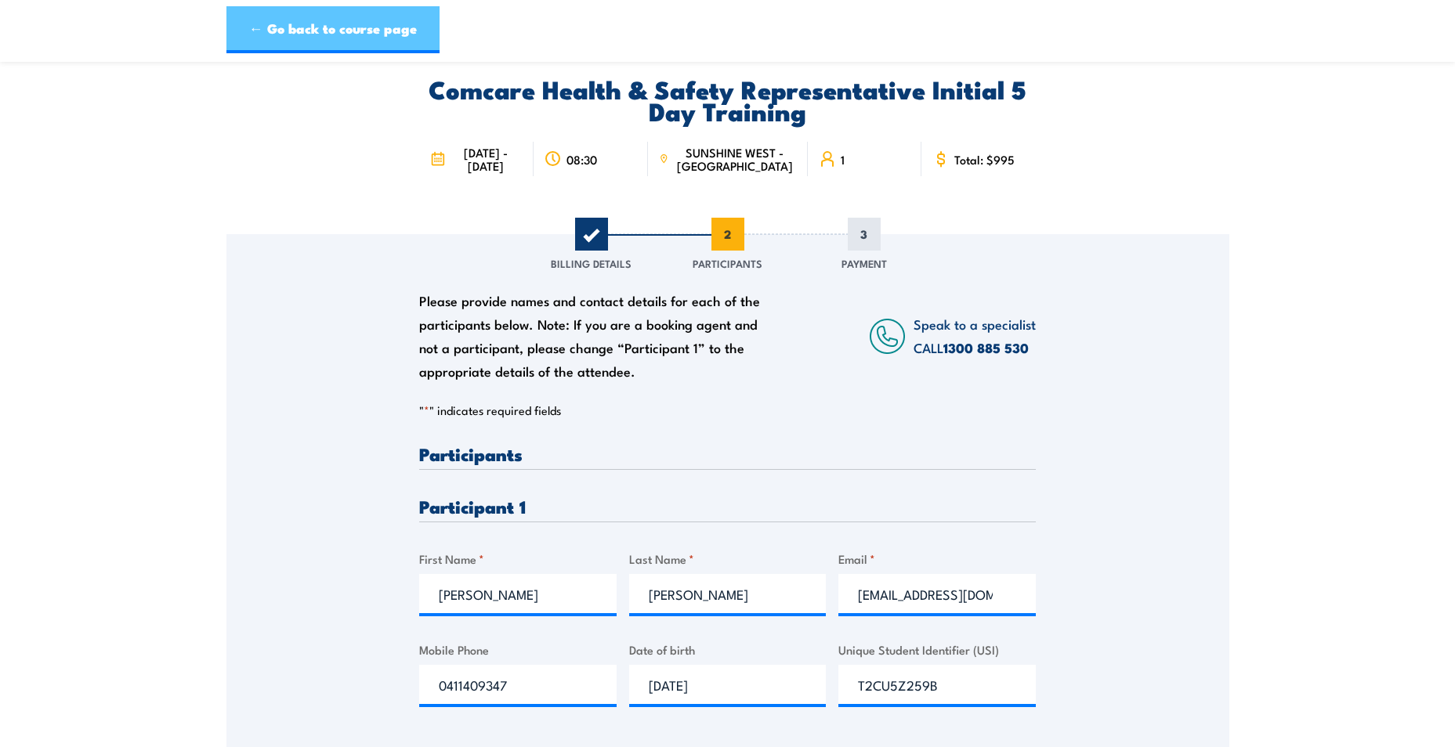
scroll to position [0, 0]
